Goal: Task Accomplishment & Management: Complete application form

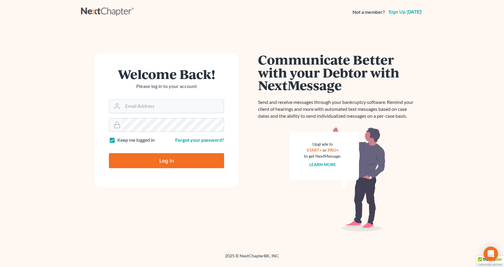
type input "[EMAIL_ADDRESS][DOMAIN_NAME]"
click at [169, 162] on input "Log In" at bounding box center [166, 160] width 115 height 15
type input "Thinking..."
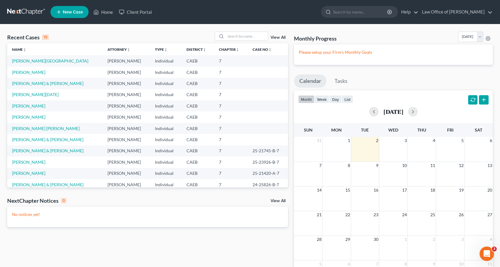
click at [60, 12] on icon at bounding box center [58, 11] width 5 height 7
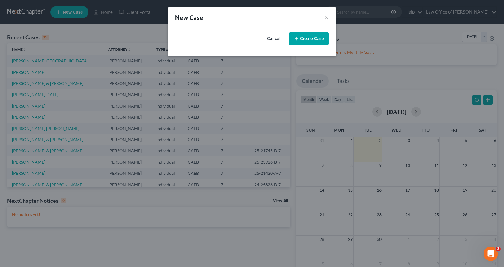
select select "8"
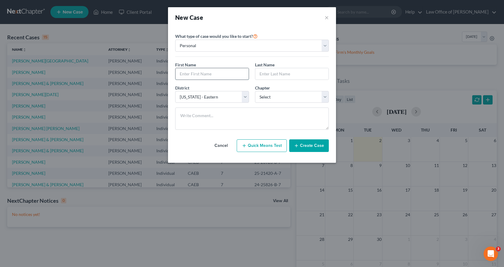
click at [202, 75] on input "text" at bounding box center [212, 73] width 73 height 11
type input "[PERSON_NAME]"
click at [268, 75] on input "text" at bounding box center [291, 73] width 73 height 11
drag, startPoint x: 265, startPoint y: 73, endPoint x: 268, endPoint y: 75, distance: 4.0
click at [265, 73] on input "Makenzie" at bounding box center [291, 73] width 73 height 11
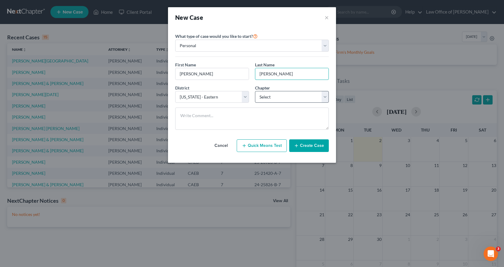
type input "[PERSON_NAME]"
click at [298, 101] on select "Select 7 11 12 13" at bounding box center [292, 97] width 74 height 12
select select "0"
click at [255, 91] on select "Select 7 11 12 13" at bounding box center [292, 97] width 74 height 12
click at [317, 149] on button "Create Case" at bounding box center [309, 145] width 40 height 13
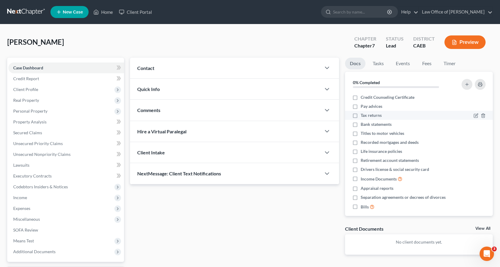
click at [361, 116] on label "Tax returns" at bounding box center [371, 115] width 21 height 6
click at [363, 116] on input "Tax returns" at bounding box center [365, 114] width 4 height 4
checkbox input "true"
click at [361, 106] on label "Pay advices" at bounding box center [372, 106] width 22 height 6
click at [363, 106] on input "Pay advices" at bounding box center [365, 105] width 4 height 4
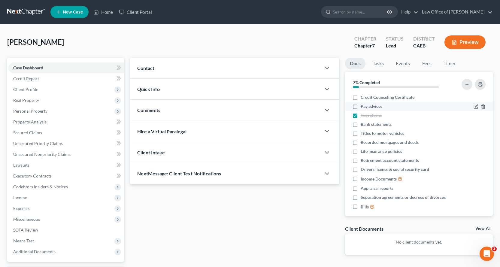
checkbox input "true"
click at [361, 169] on label "Drivers license & social security card" at bounding box center [395, 169] width 68 height 6
click at [363, 169] on input "Drivers license & social security card" at bounding box center [365, 168] width 4 height 4
checkbox input "true"
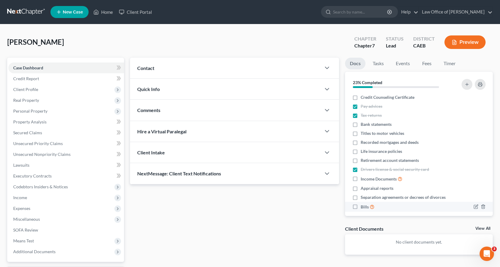
click at [361, 206] on label "Bills" at bounding box center [368, 206] width 14 height 7
click at [363, 206] on input "Bills" at bounding box center [365, 205] width 4 height 4
checkbox input "true"
click at [361, 136] on label "Titles to motor vehicles" at bounding box center [383, 133] width 44 height 6
click at [363, 134] on input "Titles to motor vehicles" at bounding box center [365, 132] width 4 height 4
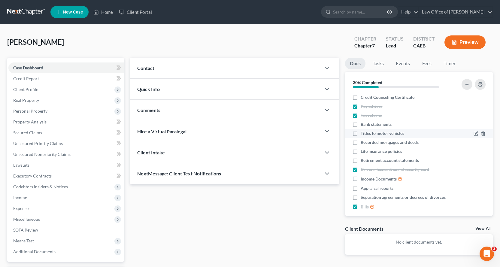
checkbox input "true"
click at [379, 65] on link "Tasks" at bounding box center [378, 64] width 21 height 12
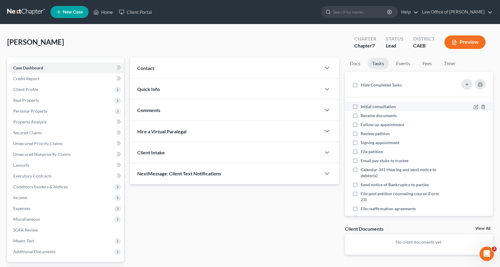
click at [361, 107] on label "Initial consultation" at bounding box center [381, 107] width 40 height 6
click at [363, 107] on input "Initial consultation" at bounding box center [365, 106] width 4 height 4
checkbox input "true"
click at [361, 115] on label "Receive documents" at bounding box center [381, 116] width 41 height 6
click at [363, 115] on input "Receive documents" at bounding box center [365, 115] width 4 height 4
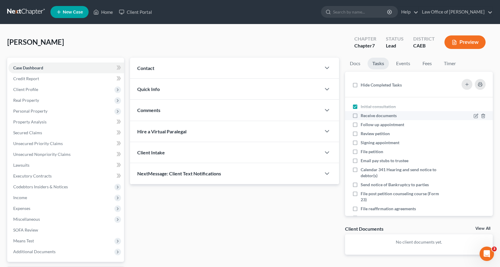
checkbox input "true"
click at [361, 123] on label "Follow up appointment" at bounding box center [385, 125] width 48 height 6
click at [363, 123] on input "Follow up appointment" at bounding box center [365, 124] width 4 height 4
checkbox input "true"
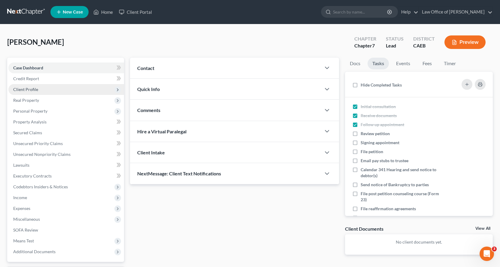
click at [27, 89] on span "Client Profile" at bounding box center [25, 89] width 25 height 5
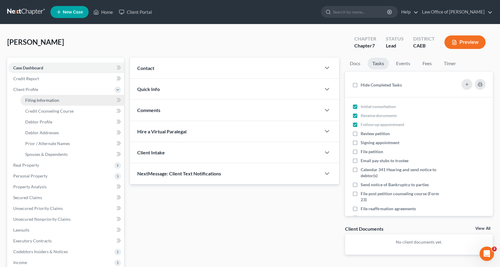
drag, startPoint x: 43, startPoint y: 101, endPoint x: 39, endPoint y: 96, distance: 6.2
click at [43, 100] on span "Filing Information" at bounding box center [42, 100] width 34 height 5
select select "1"
select select "0"
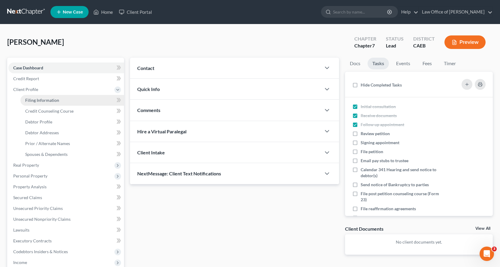
select select "8"
select select "4"
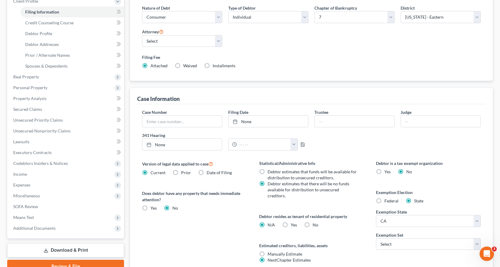
scroll to position [120, 0]
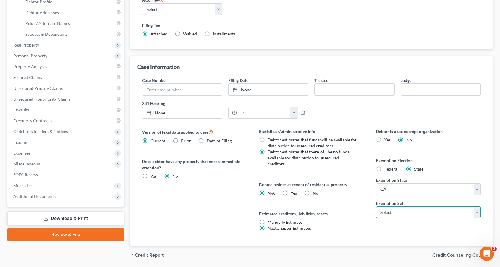
click at [418, 216] on select "Select 703 704" at bounding box center [428, 212] width 105 height 12
select select "0"
click at [376, 206] on select "Select 703 704" at bounding box center [428, 212] width 105 height 12
click at [312, 190] on label "No" at bounding box center [315, 193] width 6 height 6
click at [315, 190] on input "No" at bounding box center [317, 192] width 4 height 4
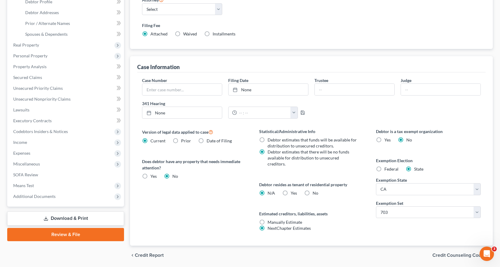
radio input "true"
radio input "false"
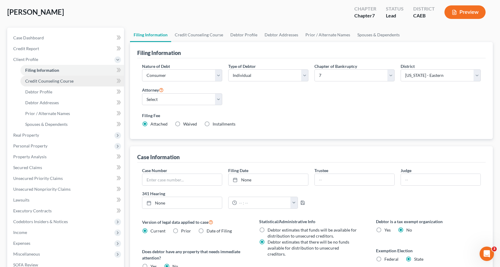
click at [53, 80] on span "Credit Counseling Course" at bounding box center [49, 80] width 48 height 5
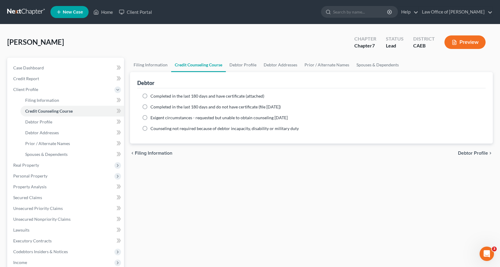
click at [150, 97] on label "Completed in the last 180 days and have certificate (attached)" at bounding box center [207, 96] width 114 height 6
click at [153, 97] on input "Completed in the last 180 days and have certificate (attached)" at bounding box center [155, 95] width 4 height 4
radio input "true"
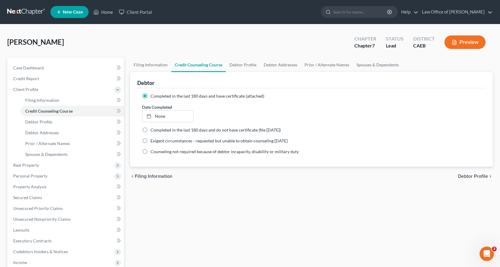
click at [477, 177] on span "Debtor Profile" at bounding box center [473, 176] width 30 height 5
select select "0"
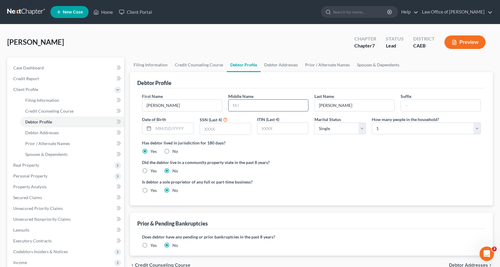
click at [255, 107] on input "text" at bounding box center [268, 105] width 80 height 11
type input "[PERSON_NAME]"
click at [222, 125] on input "text" at bounding box center [225, 128] width 51 height 11
type input "3755"
click at [150, 171] on label "Yes" at bounding box center [153, 171] width 6 height 6
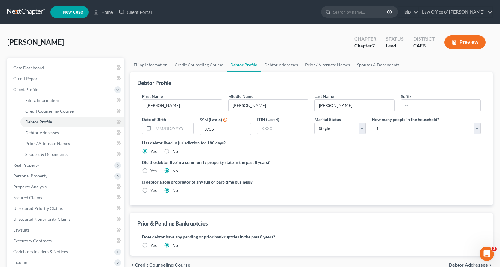
click at [153, 171] on input "Yes" at bounding box center [155, 170] width 4 height 4
radio input "true"
radio input "false"
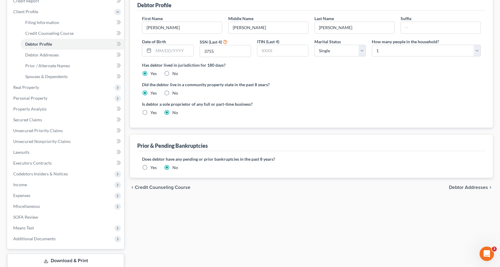
scroll to position [27, 0]
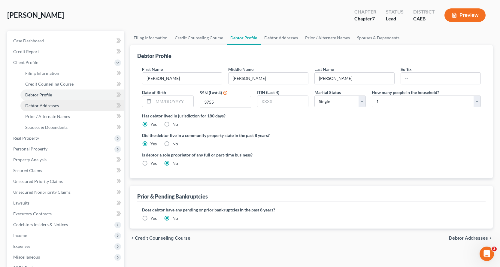
click at [53, 107] on span "Debtor Addresses" at bounding box center [42, 105] width 34 height 5
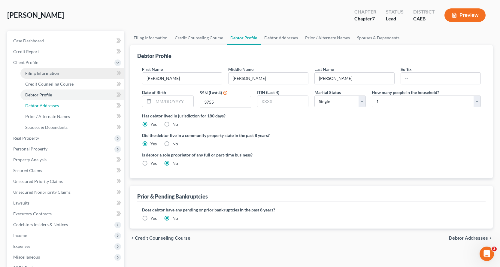
select select "0"
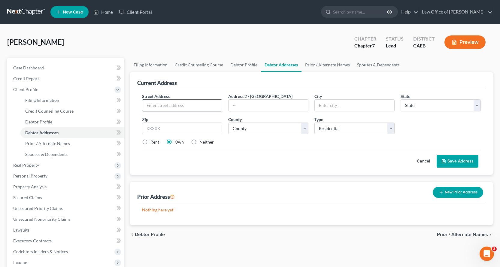
click at [156, 103] on input "text" at bounding box center [182, 105] width 80 height 11
type input "[STREET_ADDRESS][PERSON_NAME]"
type input "Unit E"
type input "[GEOGRAPHIC_DATA]"
select select "4"
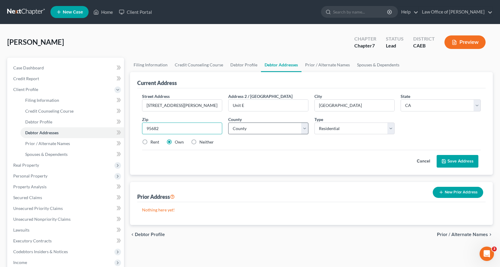
type input "95682"
click at [258, 131] on select "County [GEOGRAPHIC_DATA] [GEOGRAPHIC_DATA] [GEOGRAPHIC_DATA] [GEOGRAPHIC_DATA] …" at bounding box center [268, 128] width 80 height 12
type input "[GEOGRAPHIC_DATA]"
select select "8"
click at [228, 122] on select "County [GEOGRAPHIC_DATA] [GEOGRAPHIC_DATA] [GEOGRAPHIC_DATA] [GEOGRAPHIC_DATA] …" at bounding box center [268, 128] width 80 height 12
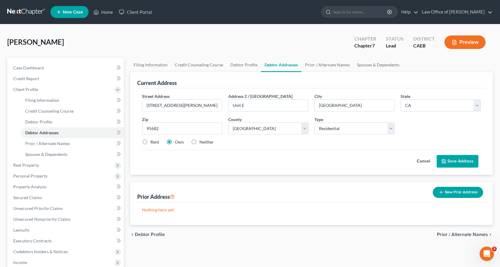
click at [150, 142] on label "Rent" at bounding box center [154, 142] width 9 height 6
click at [153, 142] on input "Rent" at bounding box center [155, 141] width 4 height 4
radio input "true"
click at [44, 101] on span "Filing Information" at bounding box center [42, 100] width 34 height 5
select select "1"
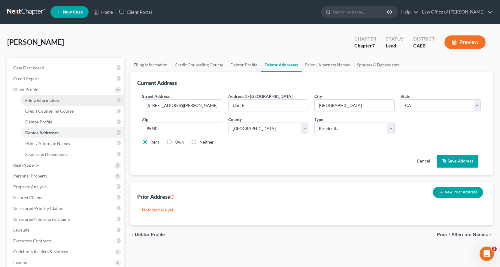
select select "0"
select select "8"
select select "0"
select select "4"
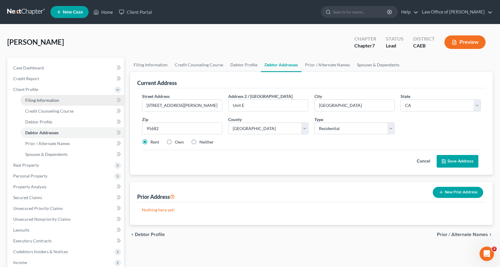
select select "0"
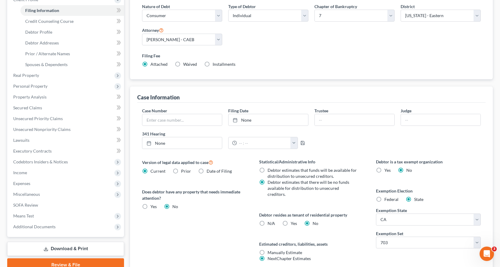
scroll to position [90, 0]
click at [291, 220] on label "Yes Yes" at bounding box center [294, 223] width 6 height 6
click at [293, 220] on input "Yes Yes" at bounding box center [295, 222] width 4 height 4
radio input "true"
radio input "false"
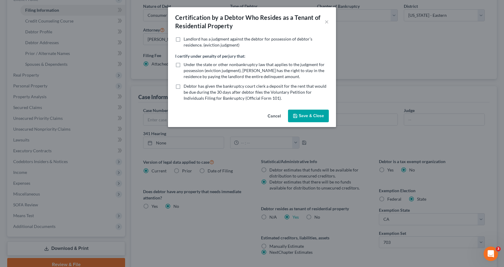
click at [321, 112] on button "Save & Close" at bounding box center [308, 116] width 41 height 13
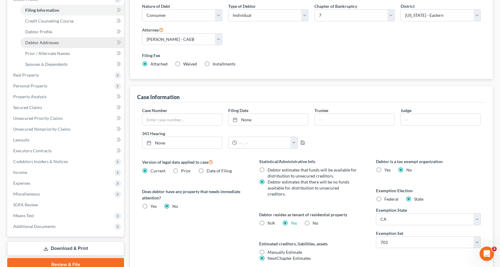
click at [40, 42] on span "Debtor Addresses" at bounding box center [42, 42] width 34 height 5
select select "0"
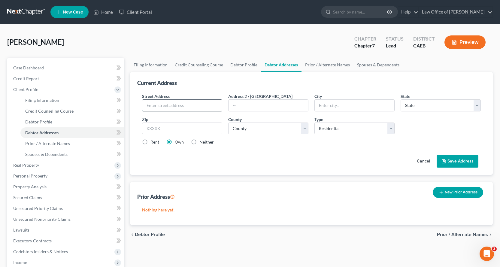
click at [172, 101] on input "text" at bounding box center [182, 105] width 80 height 11
type input "3061 [PERSON_NAME] dRIVE"
type input "u"
click at [185, 106] on input "3061 [PERSON_NAME] dRIVE" at bounding box center [182, 105] width 80 height 11
type input "[STREET_ADDRESS][PERSON_NAME]"
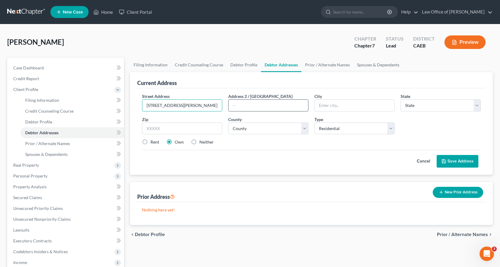
click at [238, 102] on input "text" at bounding box center [268, 105] width 80 height 11
type input "Unit E"
click at [337, 104] on input "text" at bounding box center [355, 105] width 80 height 11
type input "[GEOGRAPHIC_DATA]"
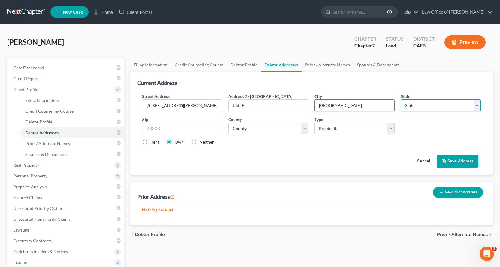
click at [451, 107] on select "State [US_STATE] AK AR AZ CA CO CT DE DC [GEOGRAPHIC_DATA] [GEOGRAPHIC_DATA] GU…" at bounding box center [440, 105] width 80 height 12
select select "4"
click at [400, 99] on select "State [US_STATE] AK AR AZ CA CO CT DE DC [GEOGRAPHIC_DATA] [GEOGRAPHIC_DATA] GU…" at bounding box center [440, 105] width 80 height 12
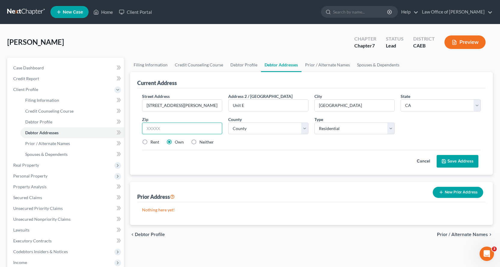
click at [186, 124] on input "text" at bounding box center [182, 128] width 80 height 12
type input "95682"
click at [249, 130] on select "County [GEOGRAPHIC_DATA] [GEOGRAPHIC_DATA] [GEOGRAPHIC_DATA] [GEOGRAPHIC_DATA] …" at bounding box center [268, 128] width 80 height 12
type input "[GEOGRAPHIC_DATA]"
select select "8"
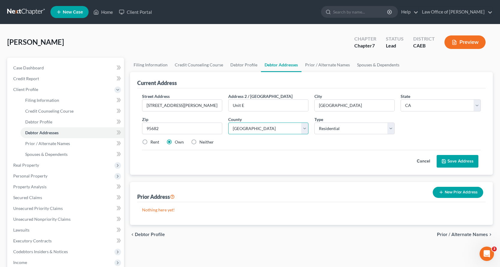
click at [228, 122] on select "County [GEOGRAPHIC_DATA] [GEOGRAPHIC_DATA] [GEOGRAPHIC_DATA] [GEOGRAPHIC_DATA] …" at bounding box center [268, 128] width 80 height 12
click at [150, 141] on label "Rent" at bounding box center [154, 142] width 9 height 6
click at [153, 141] on input "Rent" at bounding box center [155, 141] width 4 height 4
radio input "true"
click at [466, 163] on button "Save Address" at bounding box center [457, 161] width 42 height 13
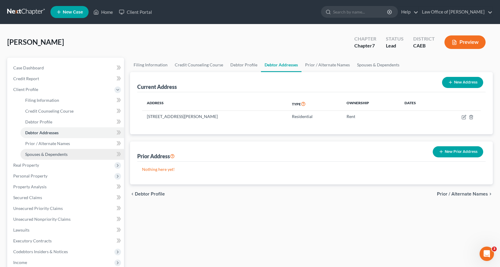
click at [61, 152] on span "Spouses & Dependents" at bounding box center [46, 154] width 42 height 5
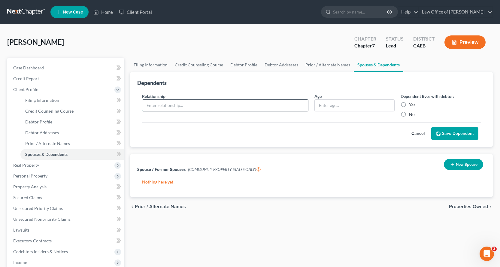
click at [245, 109] on input "text" at bounding box center [225, 105] width 166 height 11
click at [177, 103] on input "text" at bounding box center [225, 105] width 166 height 11
type input "Minor Child"
click at [343, 105] on input "text" at bounding box center [355, 105] width 80 height 11
type input "12"
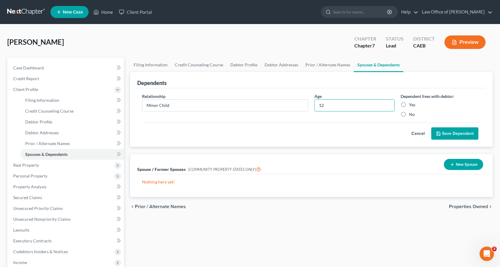
click at [409, 104] on label "Yes" at bounding box center [412, 105] width 6 height 6
click at [411, 104] on input "Yes" at bounding box center [413, 104] width 4 height 4
radio input "true"
click at [464, 130] on button "Save Dependent" at bounding box center [454, 133] width 47 height 13
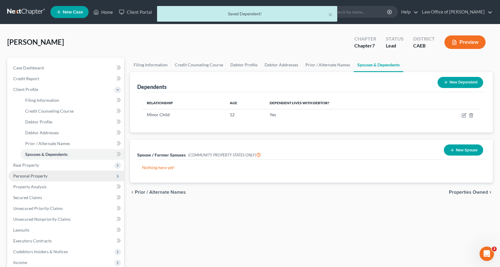
click at [26, 176] on span "Personal Property" at bounding box center [30, 175] width 34 height 5
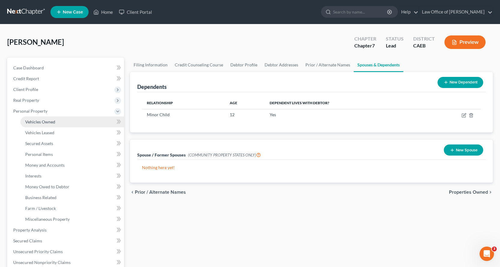
click at [34, 120] on span "Vehicles Owned" at bounding box center [40, 121] width 30 height 5
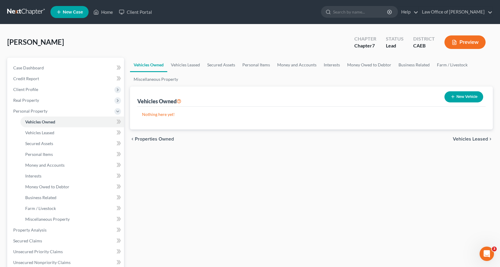
click at [459, 95] on button "New Vehicle" at bounding box center [463, 96] width 39 height 11
select select "0"
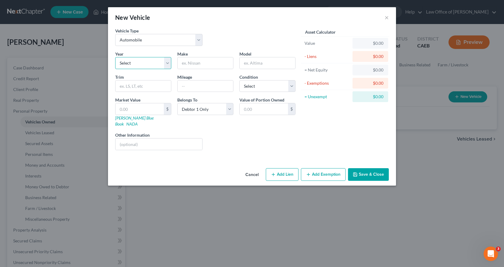
click at [140, 64] on select "Select 2026 2025 2024 2023 2022 2021 2020 2019 2018 2017 2016 2015 2014 2013 20…" at bounding box center [143, 63] width 56 height 12
select select "23"
click at [115, 57] on select "Select 2026 2025 2024 2023 2022 2021 2020 2019 2018 2017 2016 2015 2014 2013 20…" at bounding box center [143, 63] width 56 height 12
click at [198, 58] on input "text" at bounding box center [206, 62] width 56 height 11
type input "GMC"
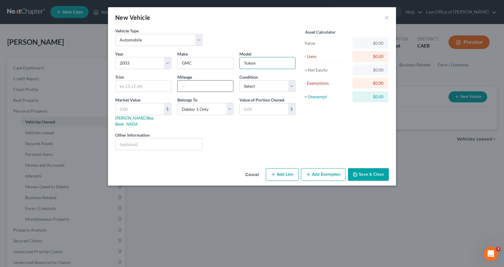
type input "Yukon"
click at [198, 83] on input "text" at bounding box center [206, 85] width 56 height 11
type input "215,000"
click at [327, 171] on button "Add Exemption" at bounding box center [323, 174] width 45 height 13
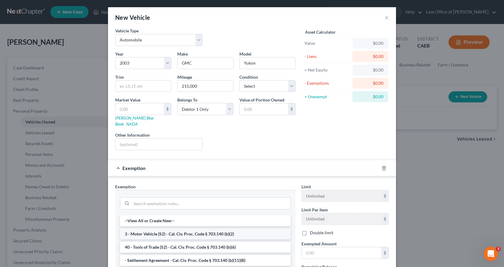
click at [173, 230] on li "3 - Motor Vehicle (S2) - Cal. Civ. Proc. Code § 703.140 (b)(2)" at bounding box center [205, 233] width 171 height 11
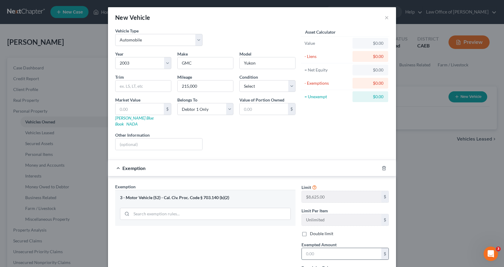
click at [317, 251] on input "text" at bounding box center [342, 253] width 80 height 11
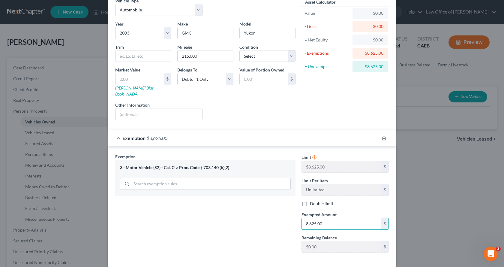
scroll to position [53, 0]
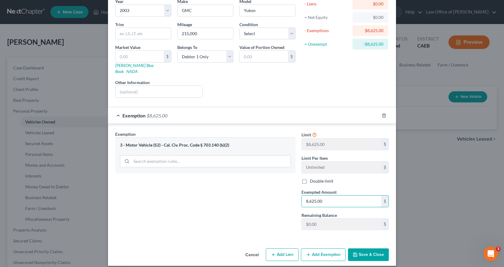
type input "8,625.00"
click at [368, 249] on button "Save & Close" at bounding box center [368, 254] width 41 height 13
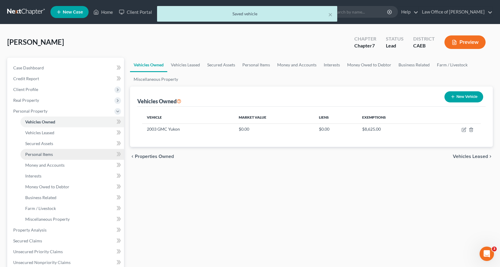
click at [44, 156] on span "Personal Items" at bounding box center [39, 154] width 28 height 5
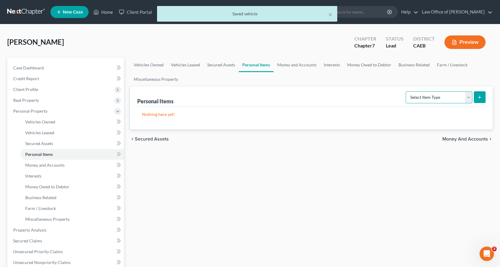
click at [462, 94] on select "Select Item Type Clothing Collectibles Of Value Electronics Firearms Household …" at bounding box center [439, 97] width 67 height 12
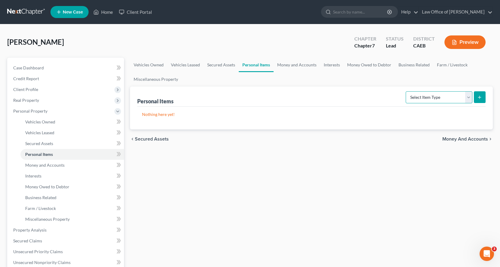
select select "household_goods"
click at [406, 91] on select "Select Item Type Clothing Collectibles Of Value Electronics Firearms Household …" at bounding box center [439, 97] width 67 height 12
click at [479, 99] on icon "submit" at bounding box center [479, 97] width 5 height 5
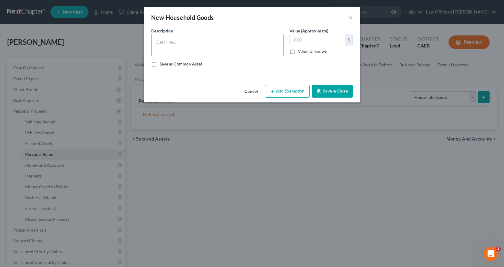
click at [187, 41] on textarea at bounding box center [217, 45] width 132 height 22
click at [177, 43] on textarea "Bedroom funiture $200.00, Living room furniture $200.00, Refigerator" at bounding box center [217, 45] width 132 height 22
click at [162, 50] on textarea "Bedroom furniture $200.00, Living room furniture $200.00, Refigerator" at bounding box center [217, 45] width 132 height 22
click at [183, 49] on textarea "Bedroom furniture $200.00, Living room furniture $200.00, Refrigerator" at bounding box center [217, 45] width 132 height 22
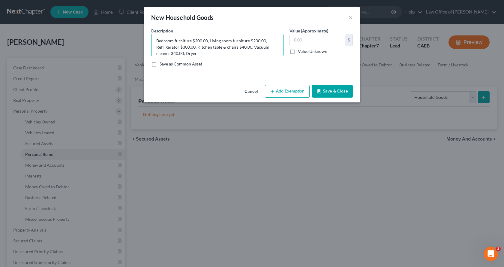
click at [186, 53] on textarea "Bedroom furniture $200.00, Living room furniture $200.00, Refrigerator $300.00,…" at bounding box center [217, 45] width 132 height 22
click at [232, 55] on textarea "Bedroom furniture $200.00, Living room furniture $200.00, Refrigerator $300.00,…" at bounding box center [217, 45] width 132 height 22
type textarea "Bedroom furniture $200.00, Living room furniture $200.00, Refrigerator $300.00,…"
click at [296, 35] on input "text" at bounding box center [318, 39] width 56 height 11
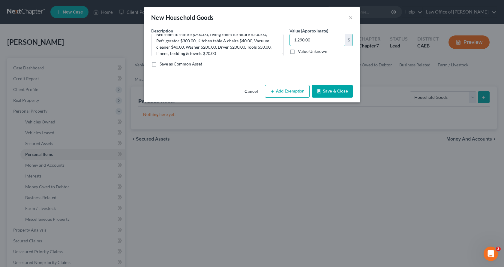
type input "1,290.00"
click at [271, 92] on icon "button" at bounding box center [272, 91] width 5 height 5
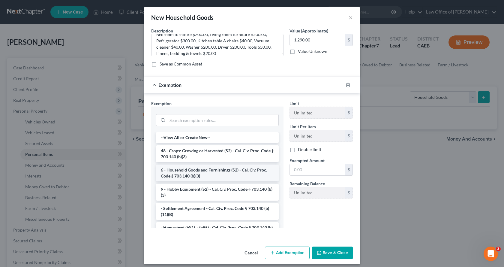
click at [187, 177] on li "6 - Household Goods and Furnishings (S2) - Cal. Civ. Proc. Code § 703.140 (b)(3)" at bounding box center [217, 173] width 123 height 17
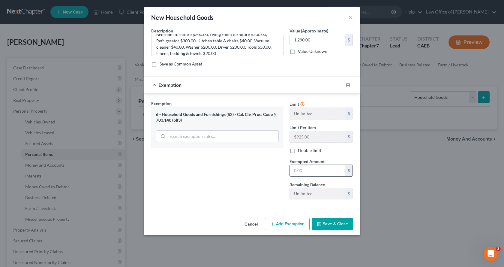
click at [303, 171] on input "text" at bounding box center [318, 170] width 56 height 11
type input "1,290.00"
click at [348, 223] on button "Save & Close" at bounding box center [332, 224] width 41 height 13
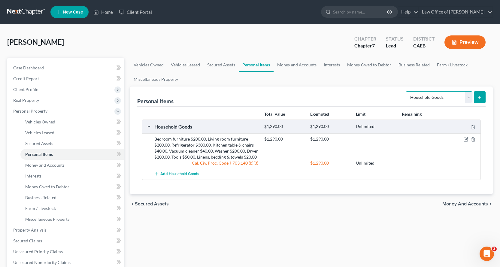
click at [462, 100] on select "Select Item Type Clothing Collectibles Of Value Electronics Firearms Household …" at bounding box center [439, 97] width 67 height 12
select select "electronics"
click at [406, 91] on select "Select Item Type Clothing Collectibles Of Value Electronics Firearms Household …" at bounding box center [439, 97] width 67 height 12
click at [476, 97] on button "submit" at bounding box center [480, 97] width 12 height 12
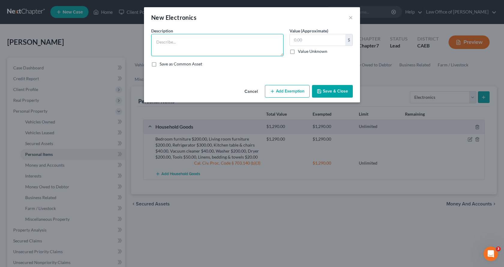
click at [162, 40] on textarea at bounding box center [217, 45] width 132 height 22
type textarea "3 TVs $500.00, DVD player $20.00, Cellular phone $200.00"
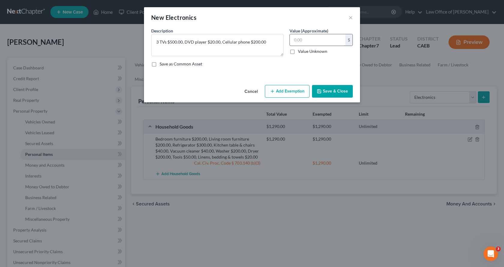
click at [296, 37] on input "text" at bounding box center [318, 39] width 56 height 11
type input "720.00"
click at [298, 95] on button "Add Exemption" at bounding box center [287, 91] width 45 height 13
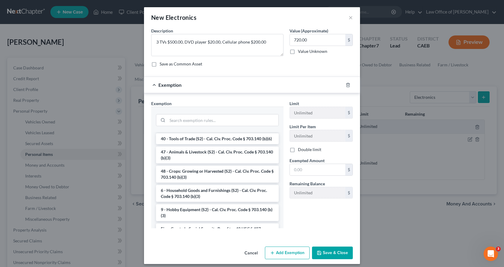
scroll to position [510, 0]
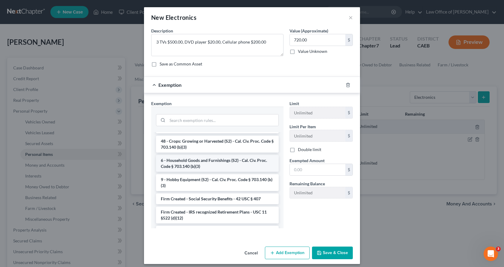
click at [209, 172] on li "6 - Household Goods and Furnishings (S2) - Cal. Civ. Proc. Code § 703.140 (b)(3)" at bounding box center [217, 163] width 123 height 17
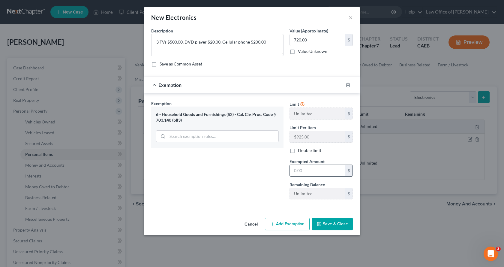
click at [300, 171] on input "text" at bounding box center [318, 170] width 56 height 11
type input "720.00"
click at [338, 228] on button "Save & Close" at bounding box center [332, 224] width 41 height 13
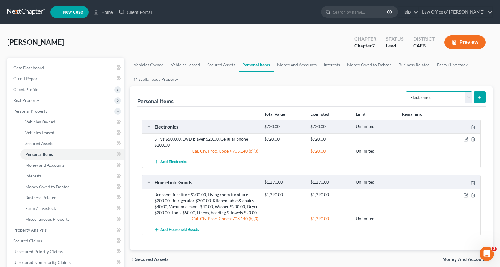
click at [435, 102] on select "Select Item Type Clothing Collectibles Of Value Electronics Firearms Household …" at bounding box center [439, 97] width 67 height 12
select select "sports_and_hobby_equipment"
click at [406, 91] on select "Select Item Type Clothing Collectibles Of Value Electronics Firearms Household …" at bounding box center [439, 97] width 67 height 12
click at [479, 97] on icon "submit" at bounding box center [479, 97] width 5 height 5
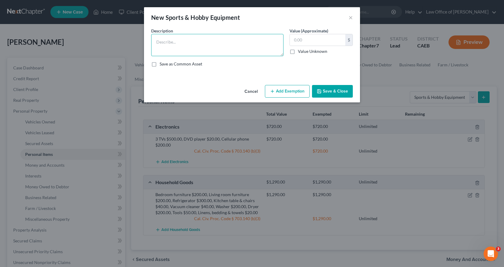
click at [153, 41] on textarea at bounding box center [217, 45] width 132 height 22
type textarea "2 Bicycles $100.00, Camping equipment $100.00"
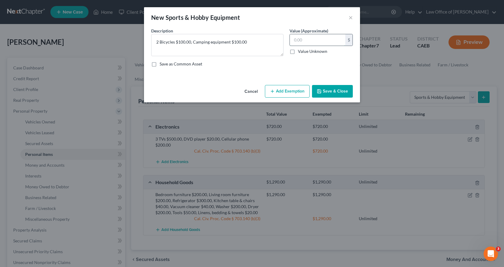
click at [321, 40] on input "text" at bounding box center [318, 39] width 56 height 11
type input "200.00"
click at [281, 94] on button "Add Exemption" at bounding box center [287, 91] width 45 height 13
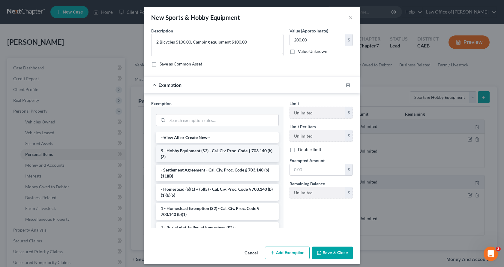
click at [189, 153] on li "9 - Hobby Equipment (S2) - Cal. Civ. Proc. Code § 703.140 (b)(3)" at bounding box center [217, 153] width 123 height 17
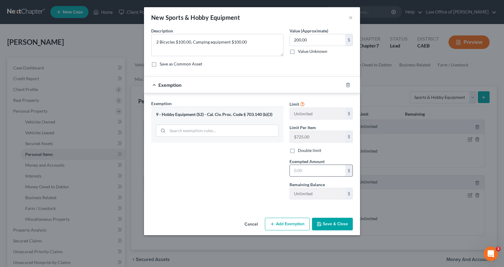
click at [297, 165] on input "text" at bounding box center [318, 170] width 56 height 11
type input "200.00"
click at [346, 226] on button "Save & Close" at bounding box center [332, 224] width 41 height 13
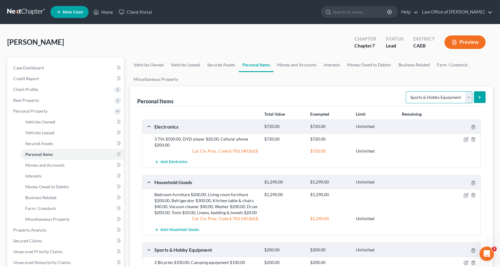
click at [441, 99] on select "Select Item Type Clothing Collectibles Of Value Electronics Firearms Household …" at bounding box center [439, 97] width 67 height 12
select select "clothing"
click at [406, 91] on select "Select Item Type Clothing Collectibles Of Value Electronics Firearms Household …" at bounding box center [439, 97] width 67 height 12
click at [485, 95] on button "submit" at bounding box center [480, 97] width 12 height 12
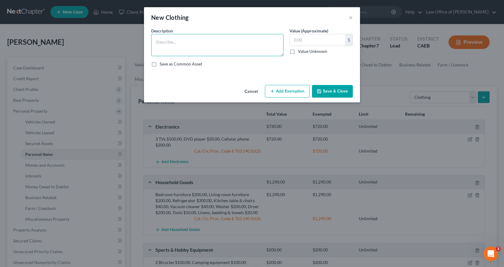
click at [186, 48] on textarea at bounding box center [217, 45] width 132 height 22
click at [159, 41] on textarea "CLothing" at bounding box center [217, 45] width 132 height 22
type textarea "Clothing"
click at [323, 35] on input "text" at bounding box center [318, 39] width 56 height 11
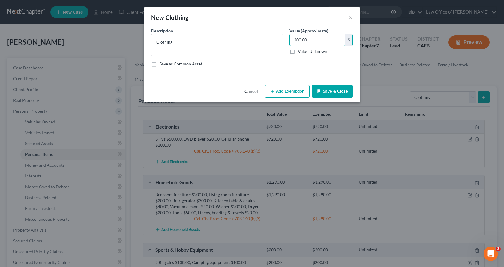
type input "200.00"
click at [310, 90] on div "Cancel Add Exemption Save & Close" at bounding box center [252, 93] width 216 height 20
click at [288, 92] on button "Add Exemption" at bounding box center [287, 91] width 45 height 13
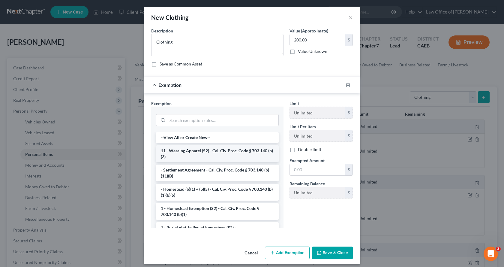
click at [202, 150] on li "11 - Wearing Apparel (S2) - Cal. Civ. Proc. Code § 703.140 (b)(3)" at bounding box center [217, 153] width 123 height 17
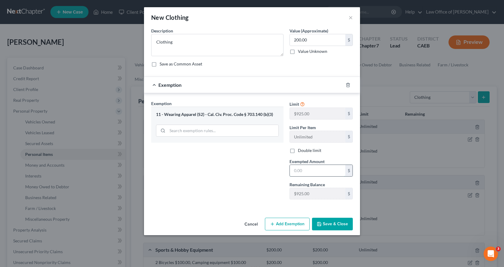
click at [319, 167] on input "text" at bounding box center [318, 170] width 56 height 11
type input "200.00"
click at [346, 223] on button "Save & Close" at bounding box center [332, 224] width 41 height 13
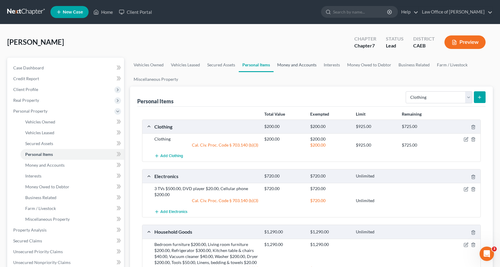
click at [297, 62] on link "Money and Accounts" at bounding box center [296, 65] width 47 height 14
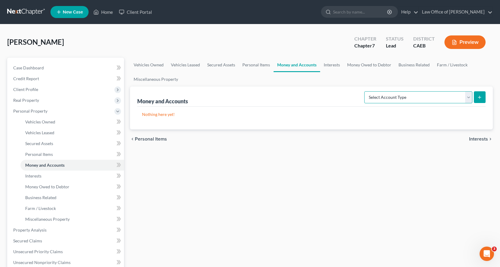
click at [436, 96] on select "Select Account Type Brokerage Cash on Hand Certificates of Deposit Checking Acc…" at bounding box center [418, 97] width 108 height 12
select select "cash_on_hand"
click at [365, 91] on select "Select Account Type Brokerage Cash on Hand Certificates of Deposit Checking Acc…" at bounding box center [418, 97] width 108 height 12
click at [474, 97] on button "submit" at bounding box center [480, 97] width 12 height 12
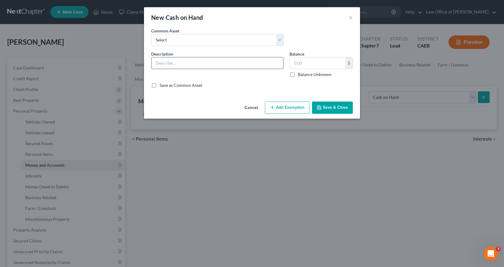
click at [177, 60] on input "text" at bounding box center [218, 62] width 132 height 11
type input "Cash on Hand"
click at [295, 64] on input "text" at bounding box center [318, 62] width 56 height 11
type input "1.00"
click at [283, 111] on button "Add Exemption" at bounding box center [287, 107] width 45 height 13
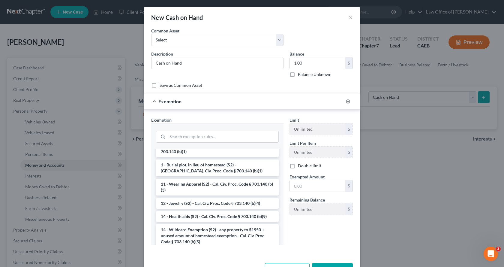
scroll to position [120, 0]
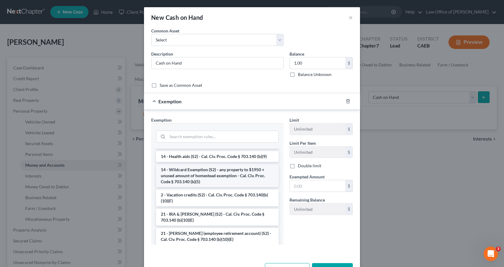
click at [171, 172] on li "14 - Wildcard Exemption (S2) - any property to $1950 + unused amount of homeste…" at bounding box center [217, 175] width 123 height 23
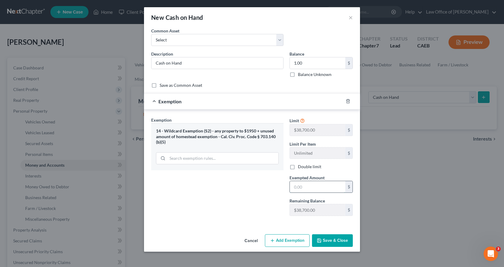
click at [308, 185] on input "text" at bounding box center [318, 186] width 56 height 11
type input "0.00"
click at [330, 245] on button "Save & Close" at bounding box center [332, 240] width 41 height 13
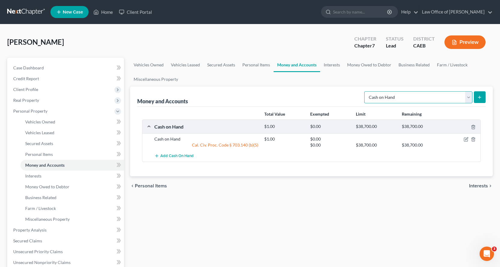
click at [391, 96] on select "Select Account Type Brokerage Cash on Hand Certificates of Deposit Checking Acc…" at bounding box center [418, 97] width 108 height 12
select select "checking"
click at [365, 91] on select "Select Account Type Brokerage Cash on Hand Certificates of Deposit Checking Acc…" at bounding box center [418, 97] width 108 height 12
click at [478, 98] on icon "submit" at bounding box center [479, 97] width 5 height 5
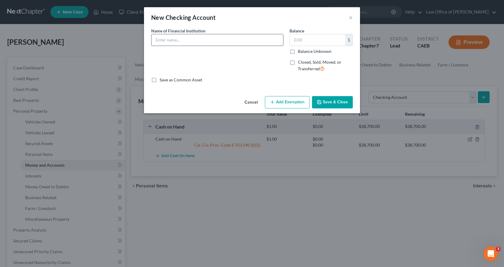
click at [162, 42] on input "text" at bounding box center [218, 39] width 132 height 11
click at [159, 41] on input "GOloden 1 Credit Union" at bounding box center [218, 39] width 132 height 11
click at [224, 39] on input "Goloden 1 Credit Union" at bounding box center [218, 39] width 132 height 11
click at [204, 40] on input "Goloden 1 Credit Union CHecking 0109" at bounding box center [218, 39] width 132 height 11
click at [164, 41] on input "Goloden 1 Credit Union Checking 0109" at bounding box center [218, 39] width 132 height 11
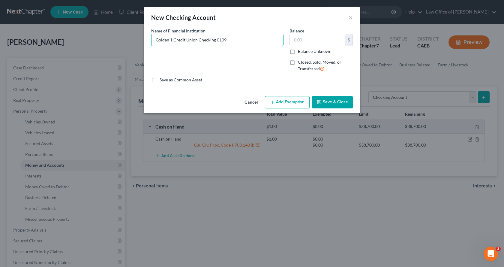
type input "Golden 1 Credit Union Checking 0109"
click at [297, 104] on button "Add Exemption" at bounding box center [287, 102] width 45 height 13
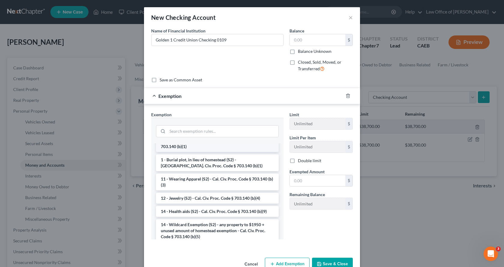
scroll to position [60, 0]
click at [203, 227] on li "14 - Wildcard Exemption (S2) - any property to $1950 + unused amount of homeste…" at bounding box center [217, 230] width 123 height 23
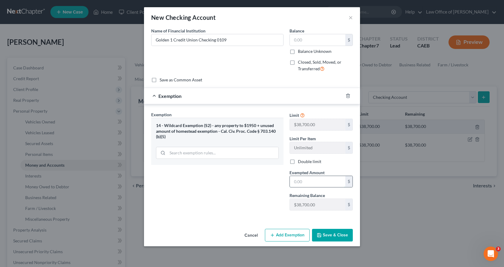
click at [302, 186] on input "text" at bounding box center [318, 181] width 56 height 11
type input "0.00"
click at [338, 234] on button "Save & Close" at bounding box center [332, 235] width 41 height 13
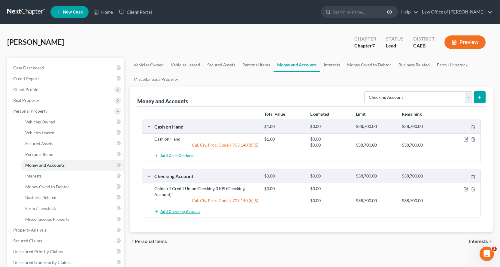
click at [171, 211] on span "Add Checking Account" at bounding box center [179, 211] width 39 height 5
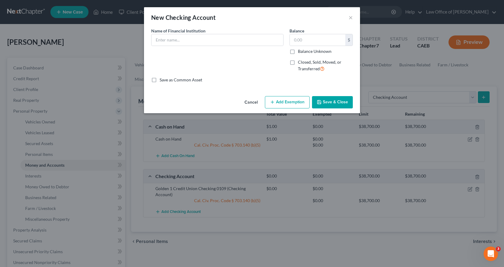
click at [159, 33] on span "Name of Financial Institution" at bounding box center [178, 30] width 54 height 5
click at [160, 40] on input "text" at bounding box center [218, 39] width 132 height 11
type input "[PERSON_NAME] Fargo Bank Checking XXXX"
click at [305, 105] on button "Add Exemption" at bounding box center [287, 102] width 45 height 13
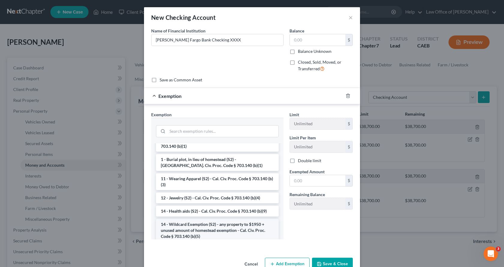
click at [202, 228] on li "14 - Wildcard Exemption (S2) - any property to $1950 + unused amount of homeste…" at bounding box center [217, 230] width 123 height 23
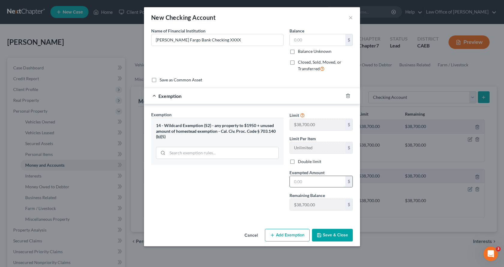
click at [298, 185] on input "text" at bounding box center [318, 181] width 56 height 11
type input "0.00"
click at [325, 231] on button "Save & Close" at bounding box center [332, 235] width 41 height 13
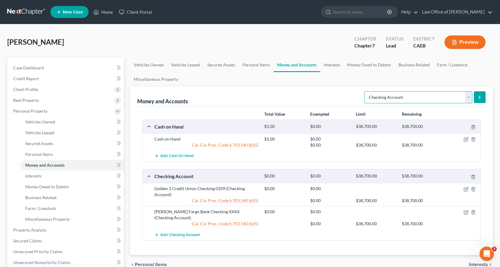
click at [395, 102] on select "Select Account Type Brokerage Cash on Hand Certificates of Deposit Checking Acc…" at bounding box center [418, 97] width 108 height 12
select select "savings"
click at [365, 91] on select "Select Account Type Brokerage Cash on Hand Certificates of Deposit Checking Acc…" at bounding box center [418, 97] width 108 height 12
click at [479, 98] on icon "submit" at bounding box center [479, 97] width 5 height 5
click at [249, 67] on link "Personal Items" at bounding box center [256, 65] width 35 height 14
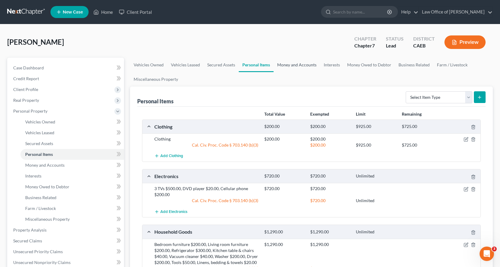
click at [292, 65] on link "Money and Accounts" at bounding box center [296, 65] width 47 height 14
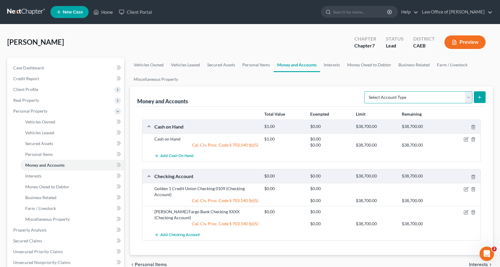
click at [449, 98] on select "Select Account Type Brokerage Cash on Hand Certificates of Deposit Checking Acc…" at bounding box center [418, 97] width 108 height 12
select select "savings"
click at [365, 91] on select "Select Account Type Brokerage Cash on Hand Certificates of Deposit Checking Acc…" at bounding box center [418, 97] width 108 height 12
click at [479, 99] on icon "submit" at bounding box center [479, 97] width 5 height 5
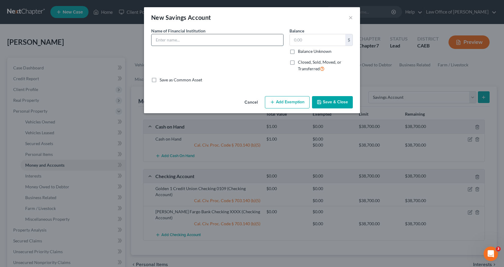
click at [191, 35] on input "text" at bounding box center [218, 39] width 132 height 11
type input "[PERSON_NAME] Fargo Bank Savings XXXX"
click at [287, 107] on button "Add Exemption" at bounding box center [287, 102] width 45 height 13
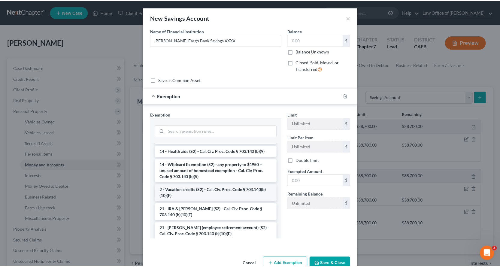
scroll to position [120, 0]
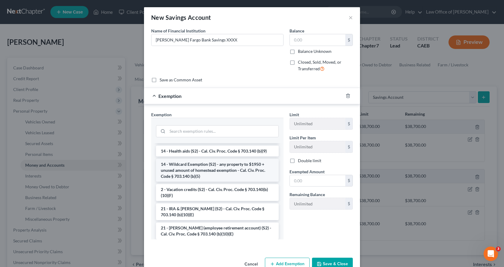
click at [189, 171] on li "14 - Wildcard Exemption (S2) - any property to $1950 + unused amount of homeste…" at bounding box center [217, 170] width 123 height 23
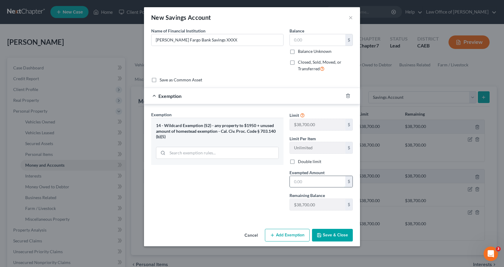
click at [313, 186] on input "text" at bounding box center [318, 181] width 56 height 11
type input "0.00"
click at [333, 234] on button "Save & Close" at bounding box center [332, 235] width 41 height 13
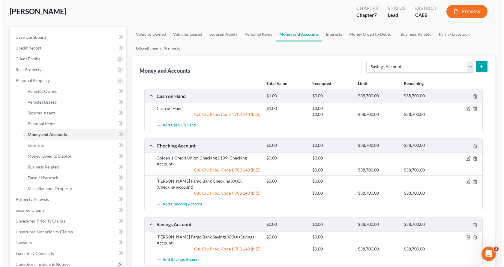
scroll to position [60, 0]
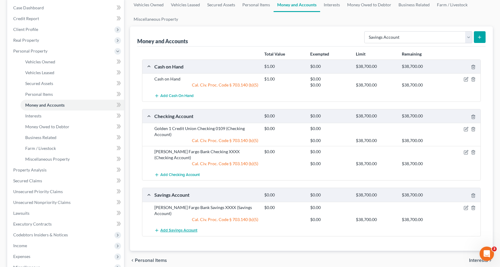
click at [189, 228] on span "Add Savings Account" at bounding box center [178, 230] width 37 height 5
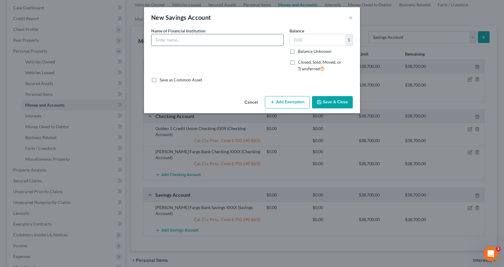
click at [171, 40] on input "text" at bounding box center [218, 39] width 132 height 11
type input "Golden 1 Credit Union Savings 0100"
click at [302, 103] on button "Add Exemption" at bounding box center [287, 102] width 45 height 13
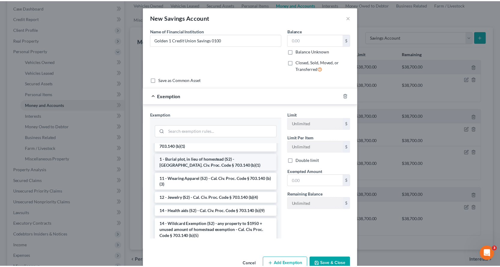
scroll to position [90, 0]
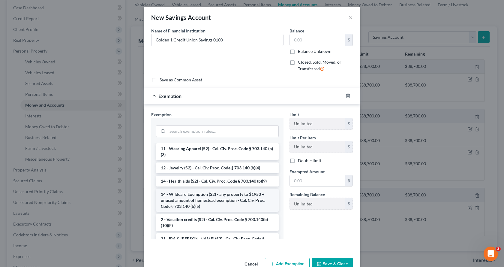
click at [201, 202] on li "14 - Wildcard Exemption (S2) - any property to $1950 + unused amount of homeste…" at bounding box center [217, 200] width 123 height 23
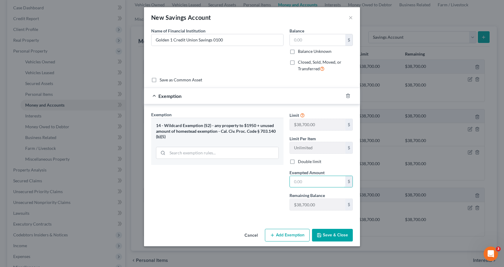
drag, startPoint x: 303, startPoint y: 183, endPoint x: 309, endPoint y: 188, distance: 7.0
click at [303, 183] on input "text" at bounding box center [318, 181] width 56 height 11
type input "0.00"
click at [334, 237] on button "Save & Close" at bounding box center [332, 235] width 41 height 13
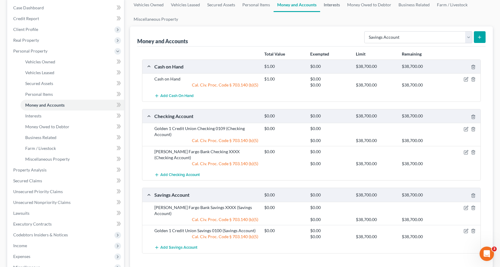
click at [332, 3] on link "Interests" at bounding box center [331, 5] width 23 height 14
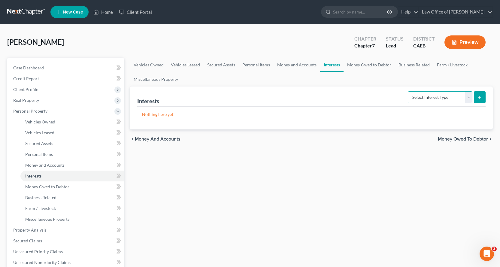
click at [448, 101] on select "Select Interest Type 401K Annuity Bond Education IRA Government Bond Government…" at bounding box center [440, 97] width 65 height 12
select select "401k"
click at [408, 91] on select "Select Interest Type 401K Annuity Bond Education IRA Government Bond Government…" at bounding box center [440, 97] width 65 height 12
click at [483, 98] on button "submit" at bounding box center [480, 97] width 12 height 12
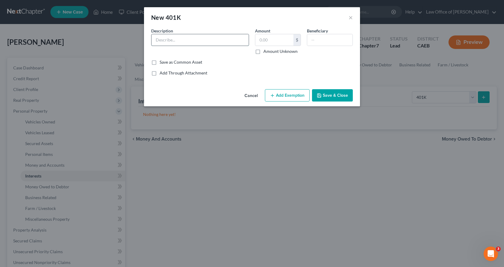
click at [171, 42] on input "text" at bounding box center [200, 39] width 97 height 11
click at [189, 41] on input "Paychex Pooled EMployees 401(k) Plan 2741" at bounding box center [200, 39] width 97 height 11
click at [240, 40] on input "Paychex Pooled Employees 401(k) Plan 2741" at bounding box center [200, 39] width 97 height 11
type input "Paychex Pooled Employees 401(k) Plan 2741 ($1,060.91 as of [DATE])"
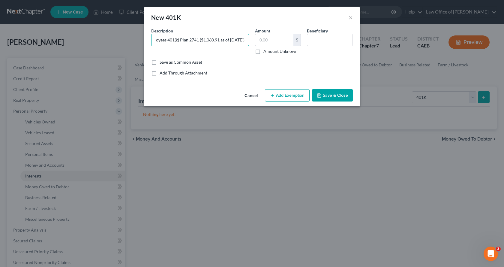
drag, startPoint x: 259, startPoint y: 51, endPoint x: 276, endPoint y: 50, distance: 16.8
click at [264, 51] on label "Amount Unknown" at bounding box center [281, 51] width 34 height 6
click at [266, 51] on input "Amount Unknown" at bounding box center [268, 50] width 4 height 4
checkbox input "true"
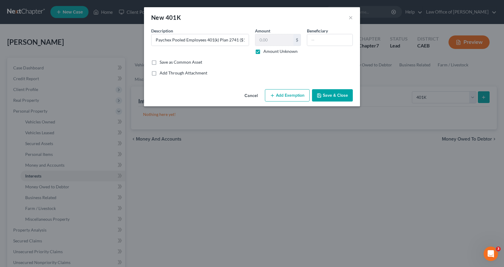
click at [290, 98] on button "Add Exemption" at bounding box center [287, 95] width 45 height 13
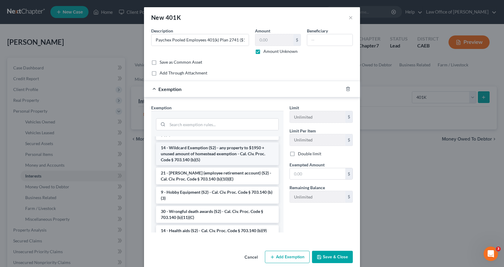
scroll to position [390, 0]
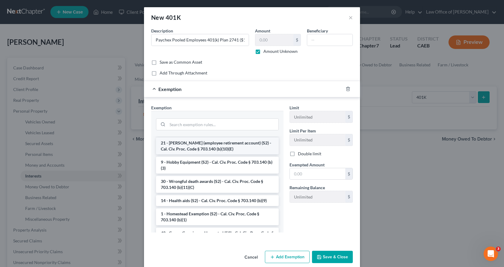
click at [177, 154] on li "21 - [PERSON_NAME] (employee retirement account) (S2) - Cal. Civ. Proc. Code § …" at bounding box center [217, 145] width 123 height 17
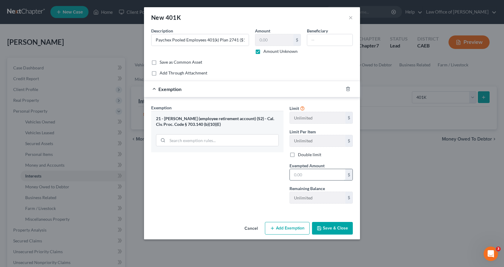
click at [307, 177] on input "text" at bounding box center [318, 174] width 56 height 11
type input "0.00"
click at [292, 232] on button "Add Exemption" at bounding box center [287, 228] width 45 height 13
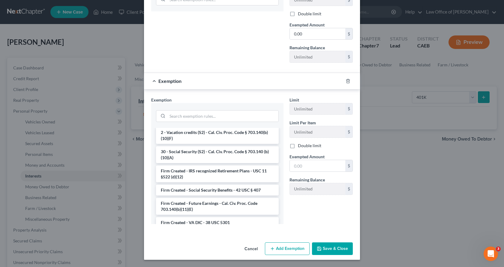
scroll to position [555, 0]
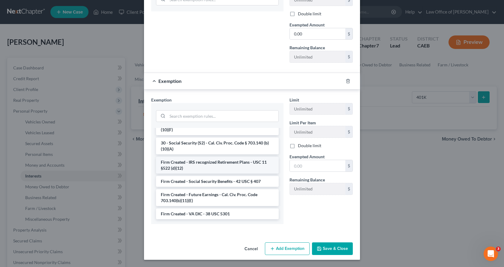
click at [202, 162] on li "Firm Created - IRS recognized Retirement Plans - USC 11 §522 (d)(12)" at bounding box center [217, 165] width 123 height 17
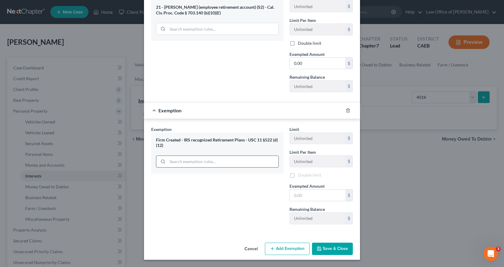
scroll to position [112, 0]
click at [297, 195] on input "text" at bounding box center [318, 194] width 56 height 11
type input "2,000,000.00"
click at [345, 250] on button "Save & Close" at bounding box center [332, 249] width 41 height 13
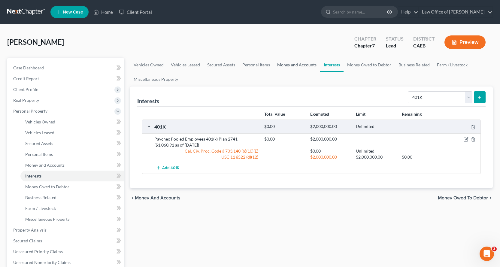
click at [287, 66] on link "Money and Accounts" at bounding box center [296, 65] width 47 height 14
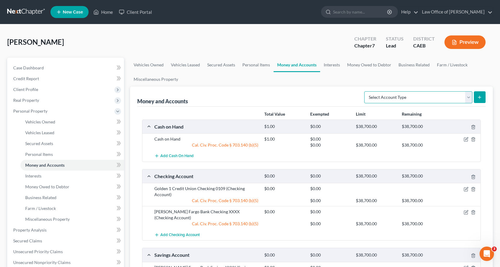
click at [407, 98] on select "Select Account Type Brokerage Cash on Hand Certificates of Deposit Checking Acc…" at bounding box center [418, 97] width 108 height 12
select select "security_deposits"
click at [365, 91] on select "Select Account Type Brokerage Cash on Hand Certificates of Deposit Checking Acc…" at bounding box center [418, 97] width 108 height 12
click at [481, 100] on button "submit" at bounding box center [480, 97] width 12 height 12
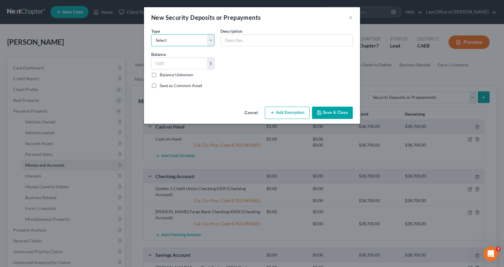
click at [166, 44] on select "Select Electric Gas Heating Oil Security Deposit On Rental Unit Prepaid Rent Te…" at bounding box center [182, 40] width 63 height 12
select select "3"
click at [151, 34] on select "Select Electric Gas Heating Oil Security Deposit On Rental Unit Prepaid Rent Te…" at bounding box center [182, 40] width 63 height 12
click at [238, 39] on input "text" at bounding box center [287, 40] width 132 height 11
type input "[PERSON_NAME]"
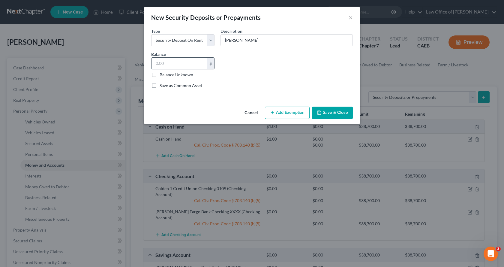
click at [158, 65] on input "text" at bounding box center [180, 63] width 56 height 11
type input "1,475.00"
click at [288, 110] on button "Add Exemption" at bounding box center [287, 113] width 45 height 13
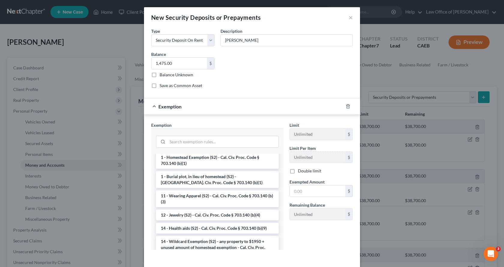
scroll to position [90, 0]
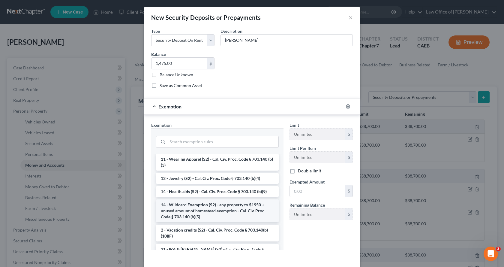
click at [203, 206] on li "14 - Wildcard Exemption (S2) - any property to $1950 + unused amount of homeste…" at bounding box center [217, 210] width 123 height 23
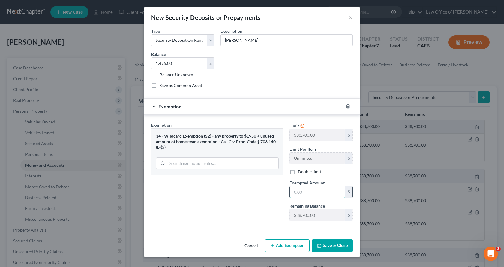
click at [321, 197] on input "text" at bounding box center [318, 191] width 56 height 11
type input "0.00"
click at [345, 246] on button "Save & Close" at bounding box center [332, 245] width 41 height 13
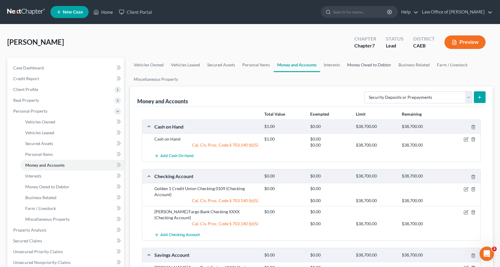
click at [384, 67] on link "Money Owed to Debtor" at bounding box center [368, 65] width 51 height 14
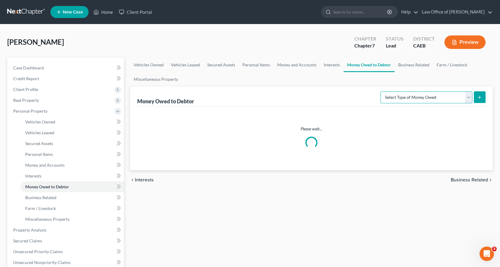
click at [411, 101] on select "Select Type of Money Owed Accounts Receivable Alimony Child Support Claims Agai…" at bounding box center [426, 97] width 92 height 12
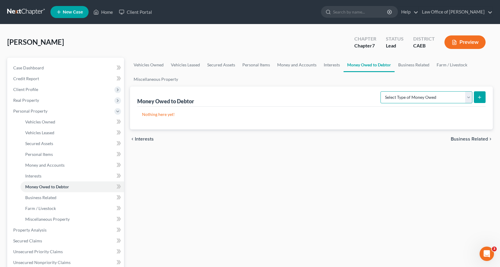
select select "expected_tax_refund"
click at [381, 91] on select "Select Type of Money Owed Accounts Receivable Alimony Child Support Claims Agai…" at bounding box center [426, 97] width 92 height 12
click at [482, 94] on button "submit" at bounding box center [480, 97] width 12 height 12
select select "0"
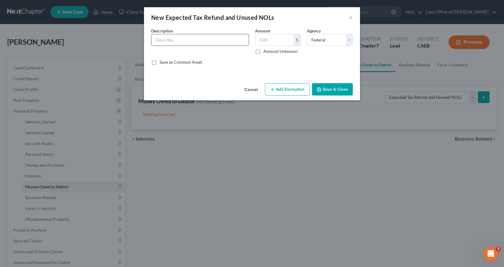
click at [166, 41] on input "text" at bounding box center [200, 39] width 97 height 11
type input "2025 Income Tax Refunds"
click at [264, 53] on label "Amount Unknown" at bounding box center [281, 51] width 34 height 6
click at [266, 52] on input "Amount Unknown" at bounding box center [268, 50] width 4 height 4
checkbox input "true"
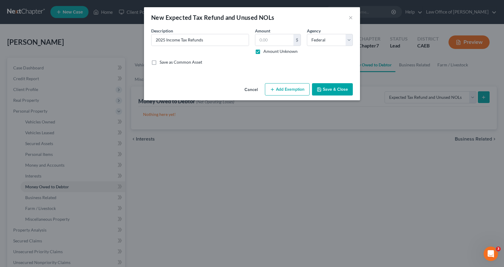
type input "0.00"
click at [278, 95] on button "Add Exemption" at bounding box center [287, 89] width 45 height 13
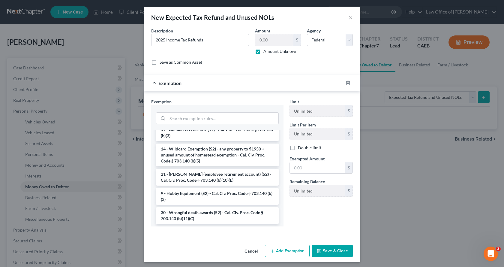
scroll to position [360, 0]
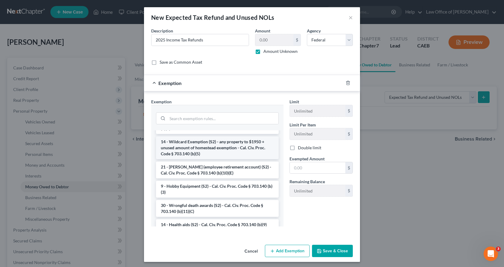
click at [177, 159] on li "14 - Wildcard Exemption (S2) - any property to $1950 + unused amount of homeste…" at bounding box center [217, 147] width 123 height 23
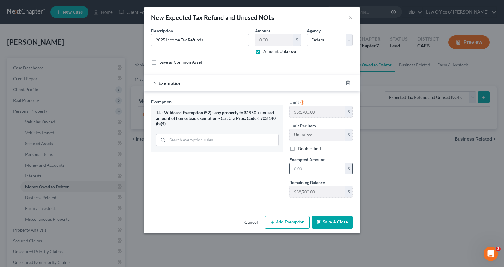
click at [294, 170] on input "text" at bounding box center [318, 168] width 56 height 11
type input "0.00"
click at [339, 229] on div "Cancel Add Exemption Save & Close" at bounding box center [252, 223] width 216 height 20
click at [338, 224] on button "Save & Close" at bounding box center [332, 222] width 41 height 13
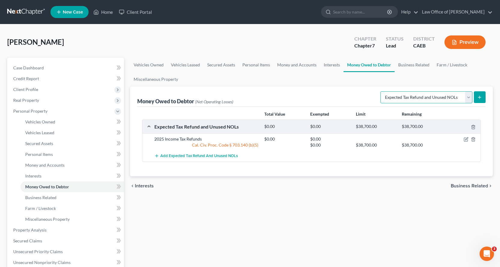
click at [452, 98] on select "Select Type of Money Owed Accounts Receivable Alimony Child Support Claims Agai…" at bounding box center [426, 97] width 92 height 12
select select "unpaid_wages"
click at [381, 91] on select "Select Type of Money Owed Accounts Receivable Alimony Child Support Claims Agai…" at bounding box center [426, 97] width 92 height 12
click at [482, 99] on button "submit" at bounding box center [480, 97] width 12 height 12
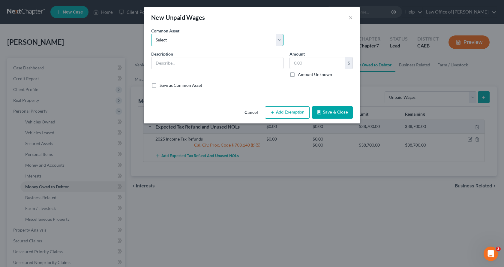
click at [189, 43] on select "Select Accrued Earnings Accrued Holiday Pay $________ Accrued Cumulative Time O…" at bounding box center [217, 40] width 132 height 12
select select "0"
click at [151, 34] on select "Select Accrued Earnings Accrued Holiday Pay $________ Accrued Cumulative Time O…" at bounding box center [217, 40] width 132 height 12
type input "Accrued Earnings"
click at [298, 111] on button "Add Exemption" at bounding box center [287, 112] width 45 height 13
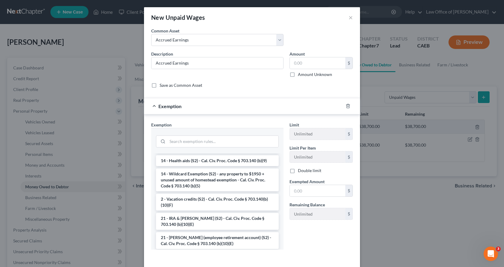
scroll to position [120, 0]
click at [212, 183] on li "14 - Wildcard Exemption (S2) - any property to $1950 + unused amount of homeste…" at bounding box center [217, 180] width 123 height 23
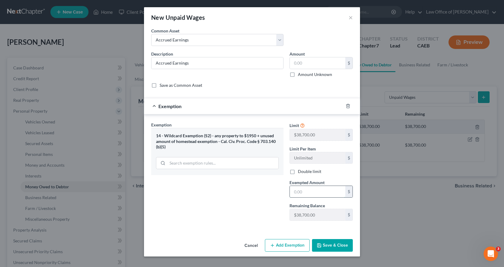
click at [320, 196] on input "text" at bounding box center [318, 191] width 56 height 11
type input "0.00"
click at [330, 247] on button "Save & Close" at bounding box center [332, 245] width 41 height 13
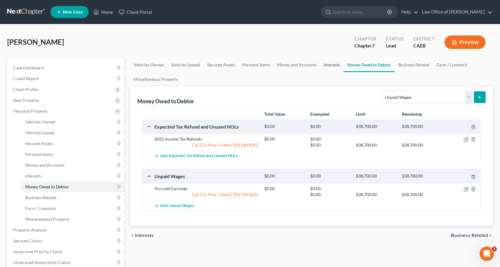
click at [335, 65] on link "Interests" at bounding box center [331, 65] width 23 height 14
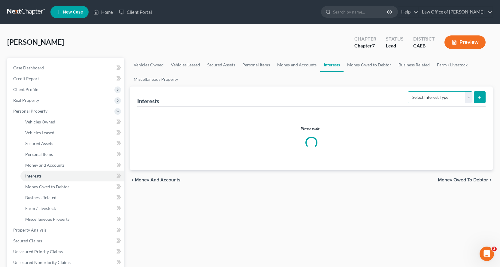
click at [421, 98] on select "Select Interest Type 401K Annuity Bond Education IRA Government Bond Government…" at bounding box center [440, 97] width 65 height 12
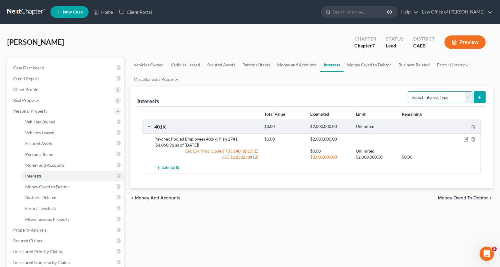
select select "term_life_insurance"
click at [408, 91] on select "Select Interest Type 401K Annuity Bond Education IRA Government Bond Government…" at bounding box center [440, 97] width 65 height 12
click at [481, 100] on button "submit" at bounding box center [480, 97] width 12 height 12
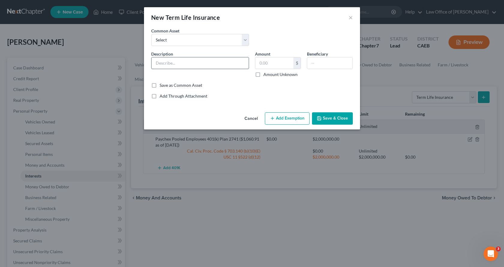
click at [172, 65] on input "text" at bounding box center [200, 62] width 97 height 11
type input "Health Ins. - [PERSON_NAME] Permanente"
click at [263, 62] on input "text" at bounding box center [274, 62] width 38 height 11
type input "0.00"
click at [292, 119] on button "Add Exemption" at bounding box center [287, 118] width 45 height 13
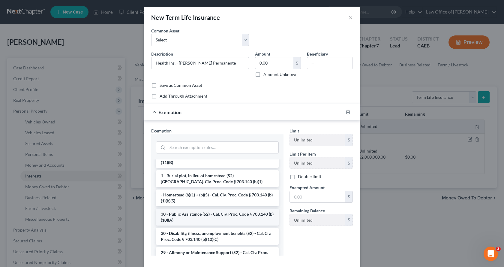
scroll to position [90, 0]
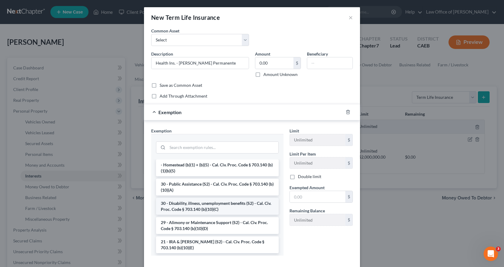
click at [191, 211] on li "30 - Disability, illness, unemployment benefits (S2) - Cal. Civ. Proc. Code § 7…" at bounding box center [217, 206] width 123 height 17
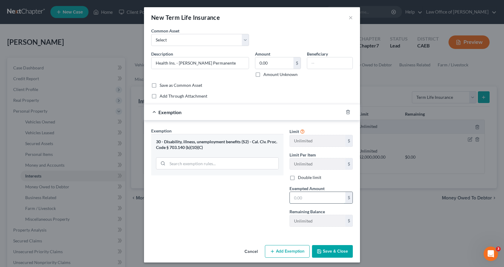
click at [304, 201] on input "text" at bounding box center [318, 197] width 56 height 11
type input "0.00"
click at [344, 252] on button "Save & Close" at bounding box center [332, 251] width 41 height 13
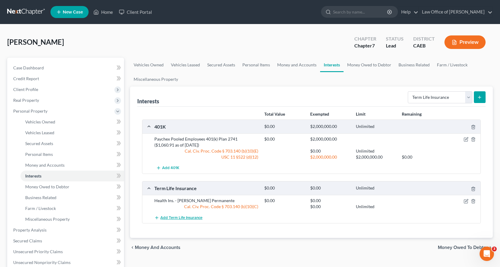
click at [198, 218] on span "Add Term Life Insurance" at bounding box center [181, 217] width 42 height 5
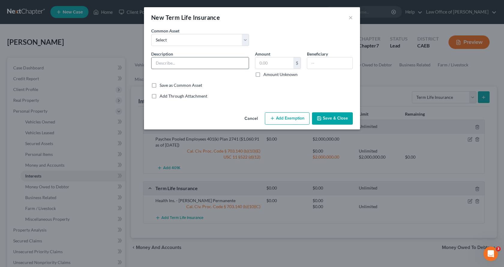
click at [162, 62] on input "text" at bounding box center [200, 62] width 97 height 11
type input "Vehicle Ins. - AAA"
click at [262, 66] on input "text" at bounding box center [274, 62] width 38 height 11
type input "0.00"
drag, startPoint x: 319, startPoint y: 113, endPoint x: 320, endPoint y: 109, distance: 4.0
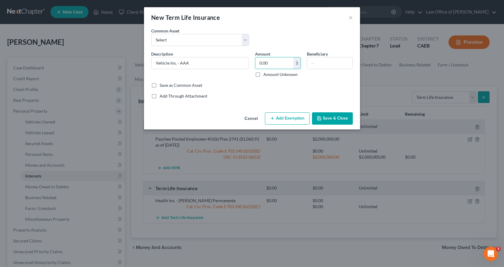
click at [319, 113] on button "Save & Close" at bounding box center [332, 118] width 41 height 13
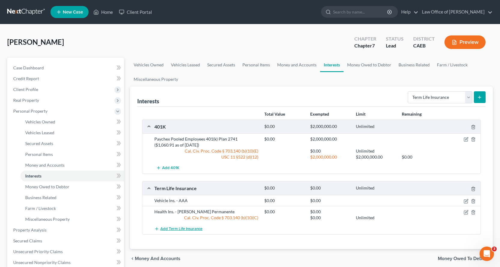
click at [179, 228] on span "Add Term Life Insurance" at bounding box center [181, 228] width 42 height 5
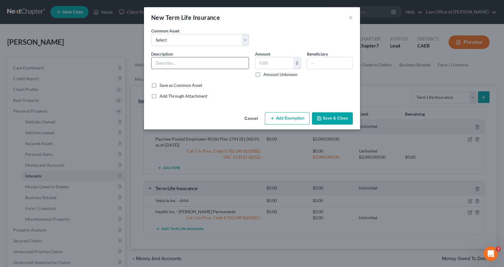
click at [155, 65] on input "text" at bounding box center [200, 62] width 97 height 11
type input "Vision ?"
click at [285, 122] on button "Add Exemption" at bounding box center [287, 118] width 45 height 13
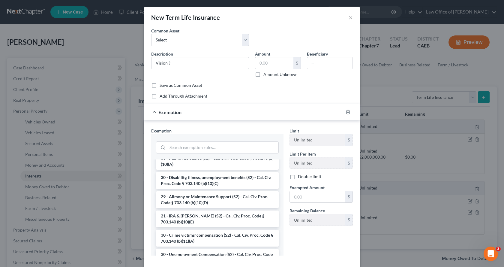
scroll to position [120, 0]
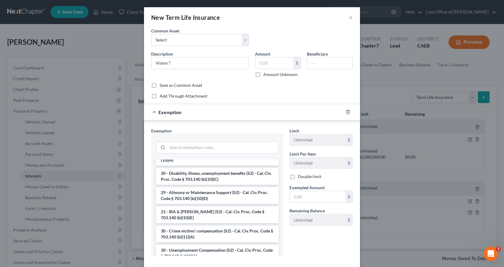
click at [217, 181] on li "30 - Disability, illness, unemployment benefits (S2) - Cal. Civ. Proc. Code § 7…" at bounding box center [217, 176] width 123 height 17
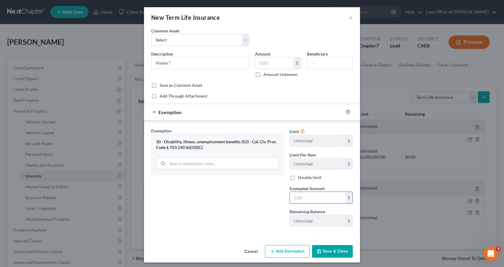
click at [318, 198] on input "text" at bounding box center [318, 197] width 56 height 11
type input "0.00"
click at [331, 254] on button "Save & Close" at bounding box center [332, 251] width 41 height 13
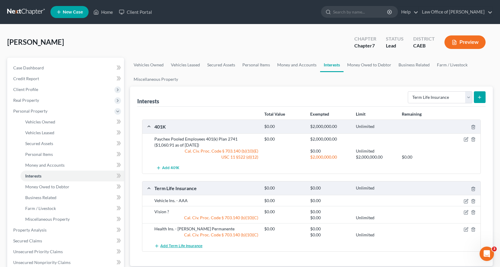
click at [177, 246] on span "Add Term Life Insurance" at bounding box center [181, 245] width 42 height 5
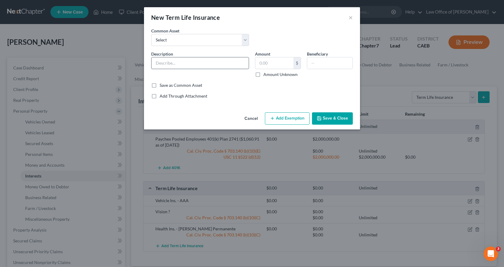
click at [166, 62] on input "text" at bounding box center [200, 62] width 97 height 11
type input "Dental Ins. - ?"
click at [276, 65] on input "text" at bounding box center [274, 62] width 38 height 11
type input "0.00"
click at [292, 120] on button "Add Exemption" at bounding box center [287, 118] width 45 height 13
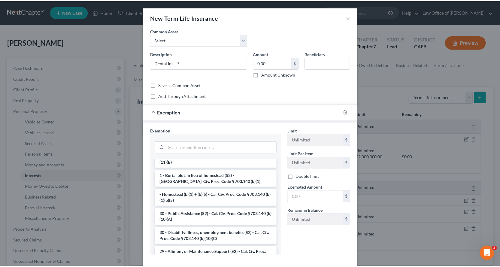
scroll to position [90, 0]
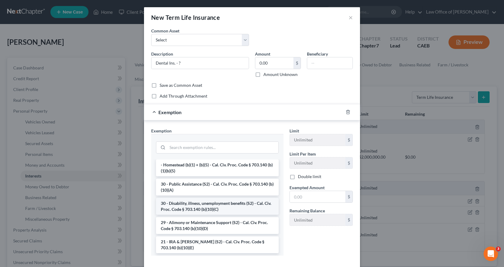
click at [212, 203] on li "30 - Disability, illness, unemployment benefits (S2) - Cal. Civ. Proc. Code § 7…" at bounding box center [217, 206] width 123 height 17
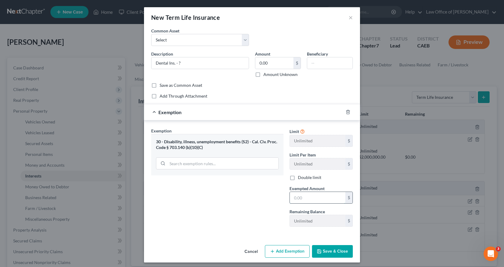
click at [322, 201] on input "text" at bounding box center [318, 197] width 56 height 11
type input "0.00"
click at [326, 253] on button "Save & Close" at bounding box center [332, 251] width 41 height 13
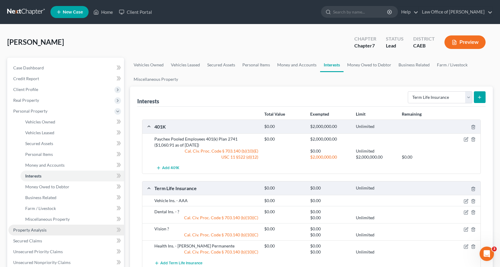
click at [43, 232] on span "Property Analysis" at bounding box center [29, 229] width 33 height 5
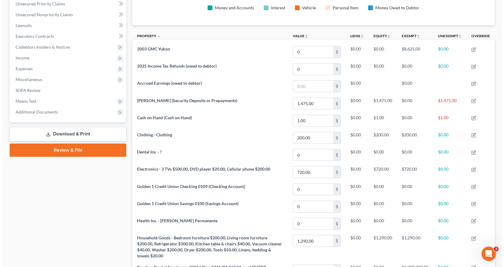
scroll to position [150, 0]
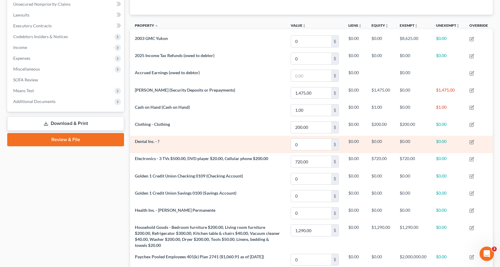
click at [475, 143] on td at bounding box center [478, 144] width 28 height 17
click at [472, 143] on icon "button" at bounding box center [471, 142] width 5 height 5
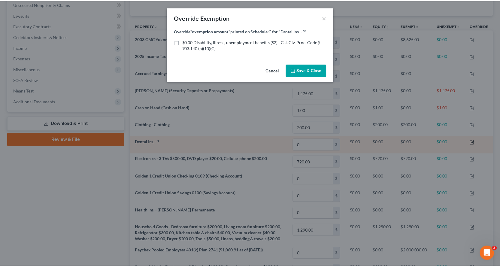
scroll to position [107, 366]
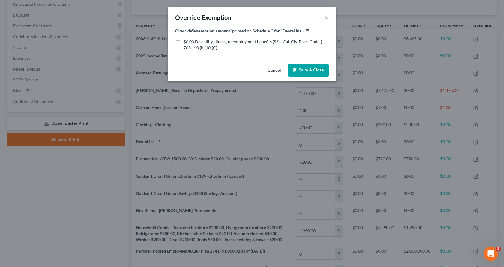
click at [184, 43] on label "$0.00 Disability, illness, unemployment benefits (S2) - Cal. Civ. Proc. Code § …" at bounding box center [256, 45] width 145 height 12
click at [186, 43] on input "$0.00 Disability, illness, unemployment benefits (S2) - Cal. Civ. Proc. Code § …" at bounding box center [188, 41] width 4 height 4
checkbox input "true"
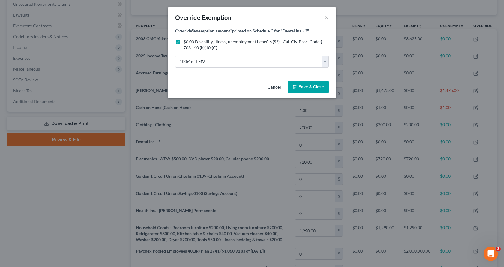
click at [317, 91] on button "Save & Close" at bounding box center [308, 87] width 41 height 13
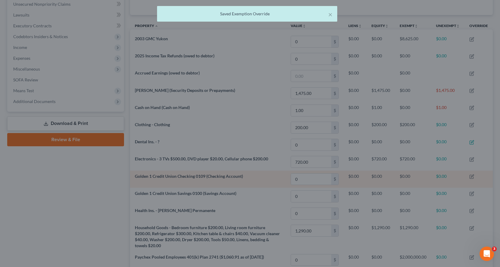
scroll to position [0, 0]
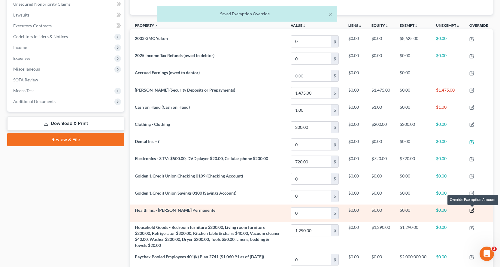
click at [473, 210] on icon "button" at bounding box center [471, 210] width 5 height 5
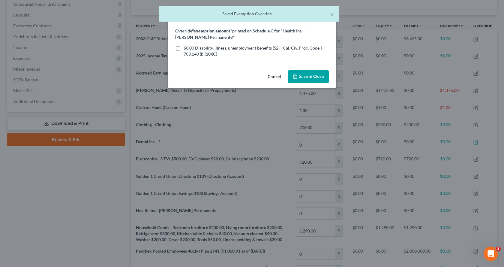
click at [184, 46] on label "$0.00 Disability, illness, unemployment benefits (S2) - Cal. Civ. Proc. Code § …" at bounding box center [256, 51] width 145 height 12
click at [186, 46] on input "$0.00 Disability, illness, unemployment benefits (S2) - Cal. Civ. Proc. Code § …" at bounding box center [188, 47] width 4 height 4
checkbox input "true"
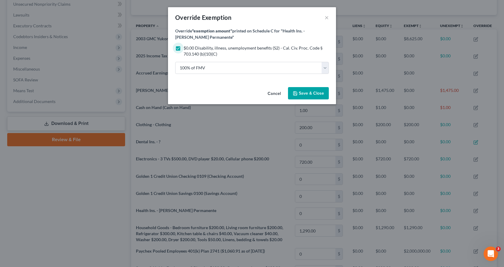
click at [315, 88] on button "Save & Close" at bounding box center [308, 93] width 41 height 13
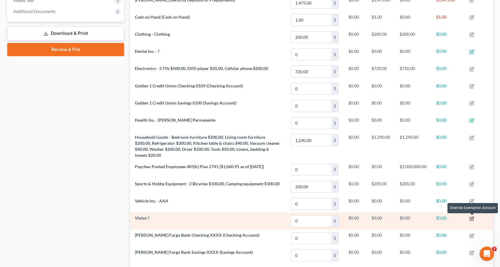
click at [473, 219] on icon "button" at bounding box center [471, 218] width 5 height 5
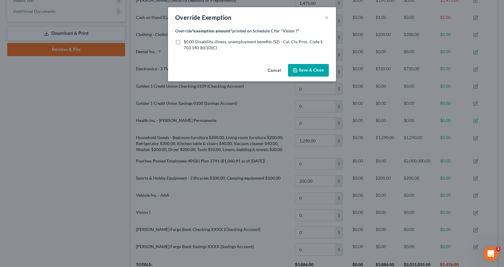
click at [184, 43] on label "$0.00 Disability, illness, unemployment benefits (S2) - Cal. Civ. Proc. Code § …" at bounding box center [256, 45] width 145 height 12
click at [186, 43] on input "$0.00 Disability, illness, unemployment benefits (S2) - Cal. Civ. Proc. Code § …" at bounding box center [188, 41] width 4 height 4
checkbox input "true"
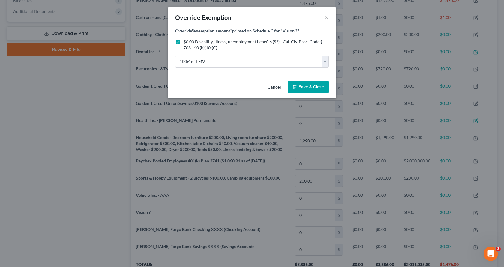
click at [317, 87] on span "Save & Close" at bounding box center [311, 86] width 25 height 5
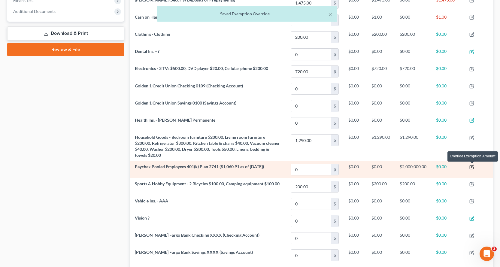
click at [473, 167] on icon "button" at bounding box center [471, 167] width 4 height 4
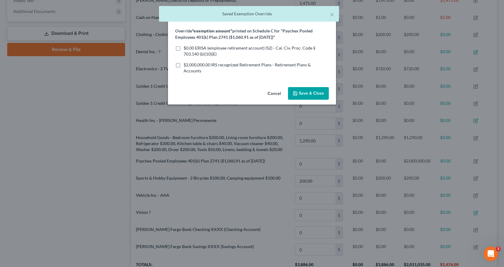
click at [184, 49] on label "$0.00 ERISA (employee retirement account) (S2) - Cal. Civ. Proc. Code § 703.140…" at bounding box center [256, 51] width 145 height 12
click at [186, 49] on input "$0.00 ERISA (employee retirement account) (S2) - Cal. Civ. Proc. Code § 703.140…" at bounding box center [188, 47] width 4 height 4
checkbox input "true"
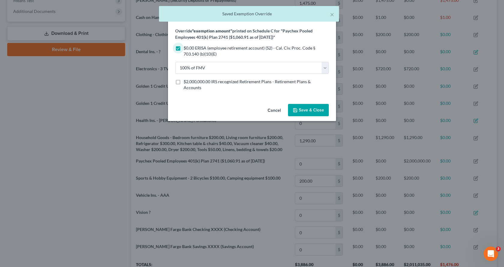
click at [184, 80] on label "$2,000,000.00 IRS recognized Retirement Plans - Retirement Plans & Accounts" at bounding box center [256, 85] width 145 height 12
click at [186, 80] on input "$2,000,000.00 IRS recognized Retirement Plans - Retirement Plans & Accounts" at bounding box center [188, 81] width 4 height 4
checkbox input "true"
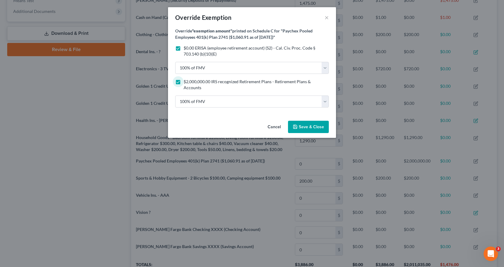
click at [313, 118] on div "Cancel Save & Close" at bounding box center [252, 128] width 168 height 20
click at [313, 124] on span "Save & Close" at bounding box center [311, 126] width 25 height 5
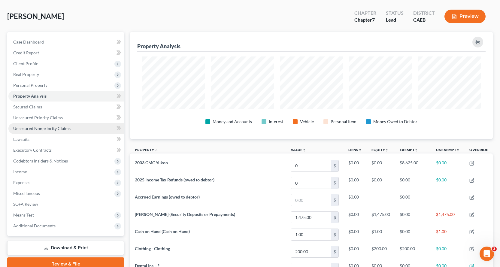
click at [29, 130] on span "Unsecured Nonpriority Claims" at bounding box center [41, 128] width 57 height 5
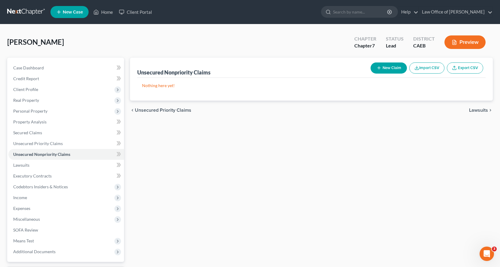
click at [398, 65] on button "New Claim" at bounding box center [388, 67] width 36 height 11
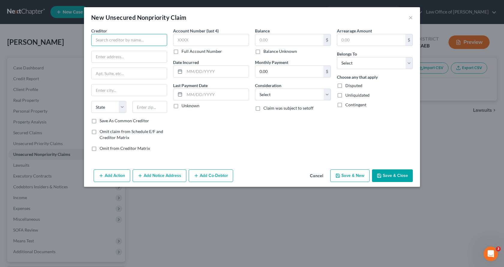
click at [106, 39] on input "text" at bounding box center [129, 40] width 76 height 12
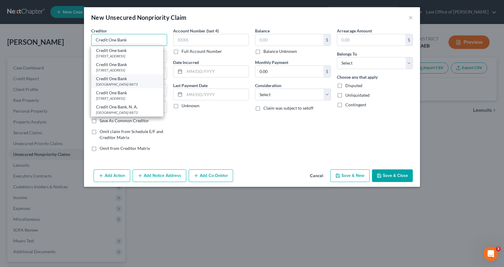
type input "Credit One Bank"
click at [105, 83] on div "[GEOGRAPHIC_DATA]-8873" at bounding box center [127, 84] width 62 height 5
type input "PO Box 98873"
type input "[GEOGRAPHIC_DATA]"
select select "31"
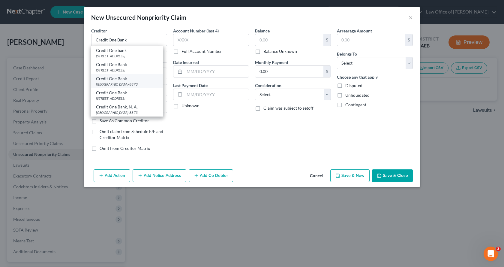
type input "89193-8873"
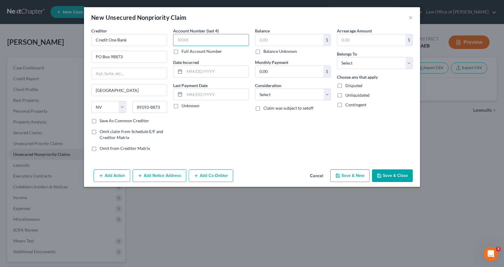
click at [188, 45] on input "text" at bounding box center [211, 40] width 76 height 12
type input "8852"
click at [259, 39] on input "text" at bounding box center [289, 39] width 68 height 11
type input "525.00"
click at [372, 65] on select "Select Debtor 1 Only Debtor 2 Only Debtor 1 And Debtor 2 Only At Least One Of T…" at bounding box center [375, 63] width 76 height 12
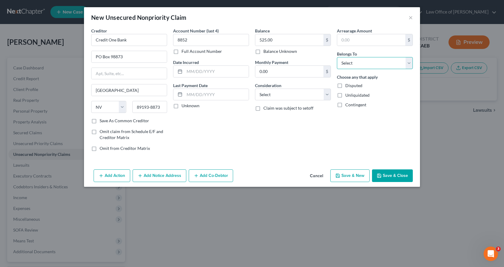
select select "0"
click at [337, 57] on select "Select Debtor 1 Only Debtor 2 Only Debtor 1 And Debtor 2 Only At Least One Of T…" at bounding box center [375, 63] width 76 height 12
click at [277, 97] on select "Select Cable / Satellite Services Collection Agency Credit Card Debt Debt Couns…" at bounding box center [293, 95] width 76 height 12
select select "2"
click at [255, 89] on select "Select Cable / Satellite Services Collection Agency Credit Card Debt Debt Couns…" at bounding box center [293, 95] width 76 height 12
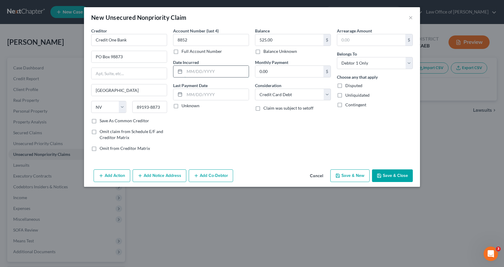
click at [194, 71] on input "text" at bounding box center [217, 71] width 64 height 11
click at [199, 73] on input "[DATE]-[DATE]" at bounding box center [217, 71] width 64 height 11
type input "2024-05/2025"
click at [360, 181] on button "Save & New" at bounding box center [350, 175] width 39 height 13
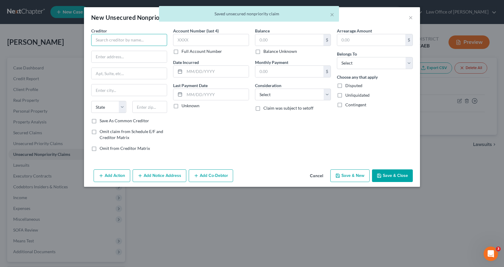
click at [125, 44] on input "text" at bounding box center [129, 40] width 76 height 12
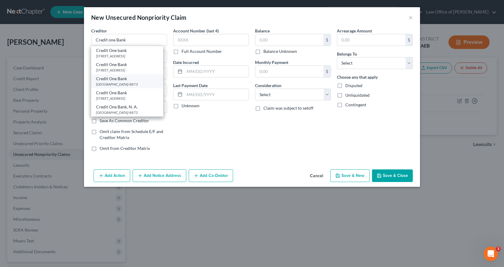
click at [133, 82] on div "[GEOGRAPHIC_DATA]-8873" at bounding box center [127, 84] width 62 height 5
type input "Credit One Bank"
type input "PO Box 98873"
type input "[GEOGRAPHIC_DATA]"
select select "31"
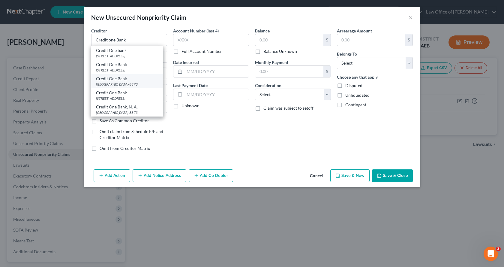
type input "89193-8873"
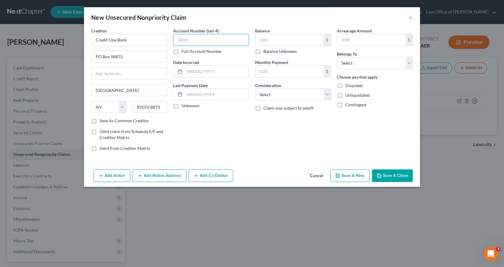
click at [189, 41] on input "text" at bounding box center [211, 40] width 76 height 12
type input "3557"
click at [285, 39] on input "text" at bounding box center [289, 39] width 68 height 11
type input "465.00"
click at [348, 60] on select "Select Debtor 1 Only Debtor 2 Only Debtor 1 And Debtor 2 Only At Least One Of T…" at bounding box center [375, 63] width 76 height 12
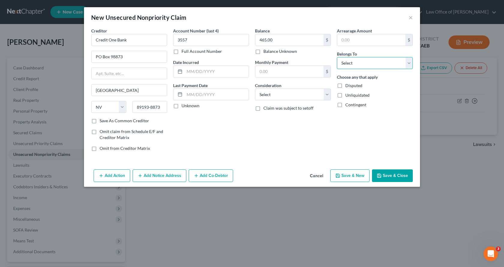
select select "0"
click at [337, 57] on select "Select Debtor 1 Only Debtor 2 Only Debtor 1 And Debtor 2 Only At Least One Of T…" at bounding box center [375, 63] width 76 height 12
click at [285, 92] on select "Select Cable / Satellite Services Collection Agency Credit Card Debt Debt Couns…" at bounding box center [293, 95] width 76 height 12
select select "2"
click at [255, 89] on select "Select Cable / Satellite Services Collection Agency Credit Card Debt Debt Couns…" at bounding box center [293, 95] width 76 height 12
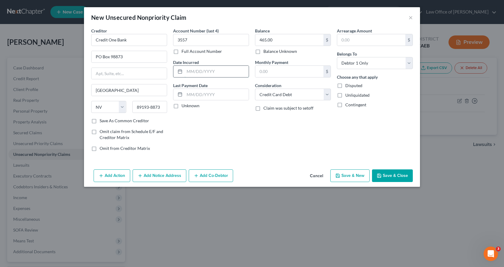
click at [205, 71] on input "text" at bounding box center [217, 71] width 64 height 11
click at [361, 175] on button "Save & New" at bounding box center [350, 175] width 39 height 13
type input "0.00"
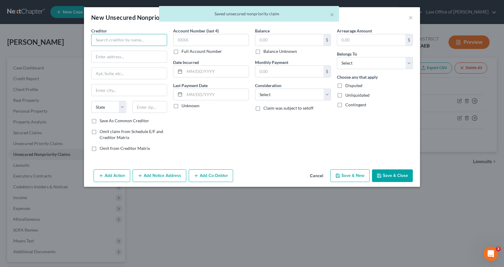
click at [131, 41] on input "text" at bounding box center [129, 40] width 76 height 12
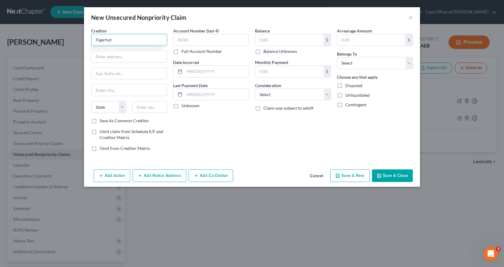
click at [100, 40] on input "Figerhut" at bounding box center [129, 40] width 76 height 12
type input "Fingerhut"
click at [117, 57] on input "text" at bounding box center [129, 56] width 75 height 11
type input "PO Box 1250"
type input "St. Cloud"
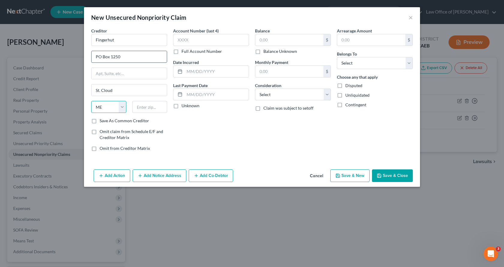
select select "24"
type input "56395-1250"
click at [100, 121] on label "Save As Common Creditor" at bounding box center [125, 121] width 50 height 6
click at [102, 121] on input "Save As Common Creditor" at bounding box center [104, 120] width 4 height 4
checkbox input "true"
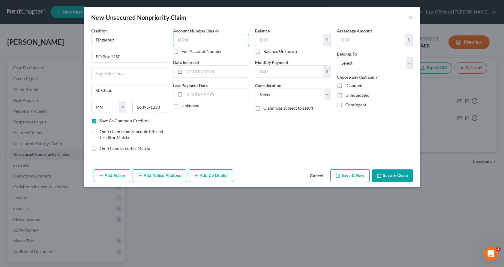
click at [189, 42] on input "text" at bounding box center [211, 40] width 76 height 12
type input "3010"
click at [261, 44] on input "text" at bounding box center [289, 39] width 68 height 11
type input "1,034.00"
click at [362, 61] on select "Select Debtor 1 Only Debtor 2 Only Debtor 1 And Debtor 2 Only At Least One Of T…" at bounding box center [375, 63] width 76 height 12
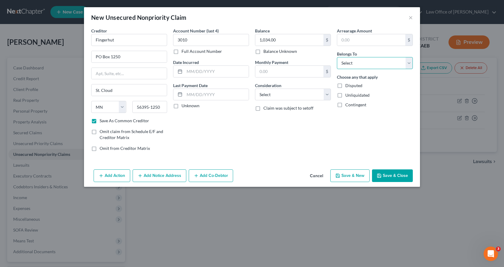
select select "0"
click at [337, 57] on select "Select Debtor 1 Only Debtor 2 Only Debtor 1 And Debtor 2 Only At Least One Of T…" at bounding box center [375, 63] width 76 height 12
click at [304, 97] on select "Select Cable / Satellite Services Collection Agency Credit Card Debt Debt Couns…" at bounding box center [293, 95] width 76 height 12
select select "14"
click at [255, 89] on select "Select Cable / Satellite Services Collection Agency Credit Card Debt Debt Couns…" at bounding box center [293, 95] width 76 height 12
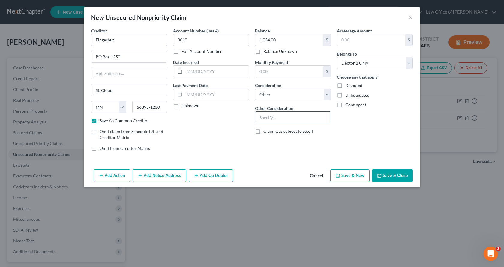
click at [266, 118] on input "text" at bounding box center [292, 117] width 75 height 11
click at [205, 71] on input "text" at bounding box center [217, 71] width 64 height 11
type input "2024- 07/2025"
click at [274, 118] on input "text" at bounding box center [292, 117] width 75 height 11
type input "Retailers Charge Account"
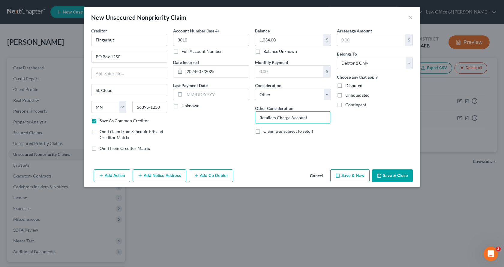
click at [345, 178] on button "Save & New" at bounding box center [350, 175] width 39 height 13
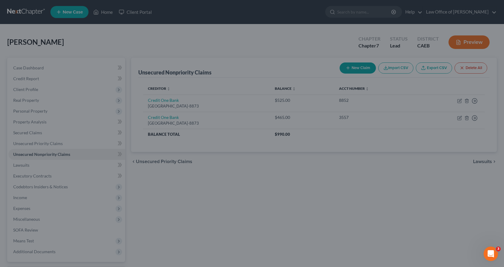
checkbox input "false"
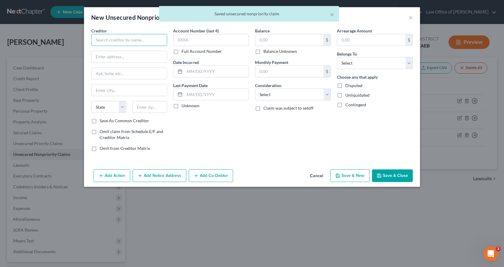
click at [106, 38] on input "text" at bounding box center [129, 40] width 76 height 12
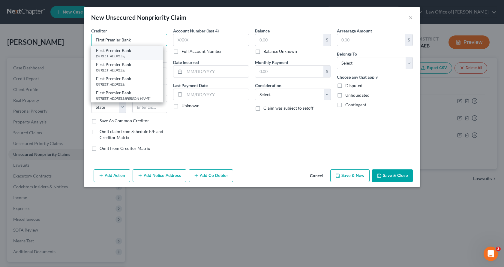
type input "First Premier Bank"
click at [125, 55] on div "[STREET_ADDRESS]" at bounding box center [127, 55] width 62 height 5
type input "PO Box 5524"
type input "[GEOGRAPHIC_DATA]"
select select "43"
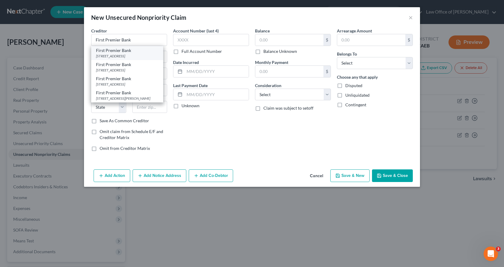
type input "57117-5524"
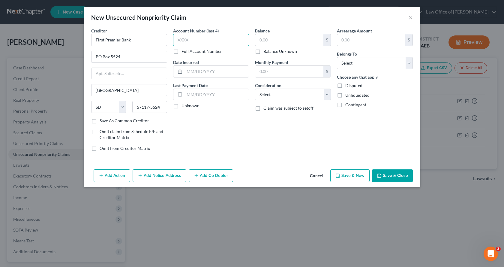
click at [179, 41] on input "text" at bounding box center [211, 40] width 76 height 12
type input "1627"
click at [277, 37] on input "text" at bounding box center [289, 39] width 68 height 11
type input "743.00"
click at [377, 68] on select "Select Debtor 1 Only Debtor 2 Only Debtor 1 And Debtor 2 Only At Least One Of T…" at bounding box center [375, 63] width 76 height 12
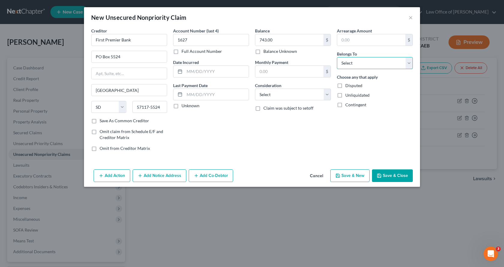
select select "0"
click at [337, 57] on select "Select Debtor 1 Only Debtor 2 Only Debtor 1 And Debtor 2 Only At Least One Of T…" at bounding box center [375, 63] width 76 height 12
click at [263, 98] on select "Select Cable / Satellite Services Collection Agency Credit Card Debt Debt Couns…" at bounding box center [293, 95] width 76 height 12
select select "2"
click at [255, 89] on select "Select Cable / Satellite Services Collection Agency Credit Card Debt Debt Couns…" at bounding box center [293, 95] width 76 height 12
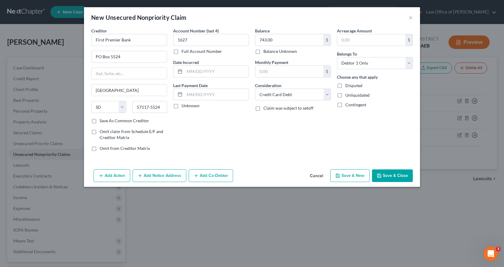
click at [347, 174] on button "Save & New" at bounding box center [350, 175] width 39 height 13
type input "0.00"
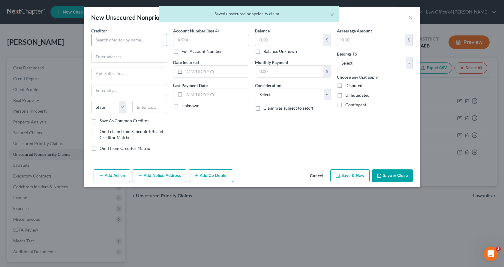
click at [99, 41] on input "text" at bounding box center [129, 40] width 76 height 12
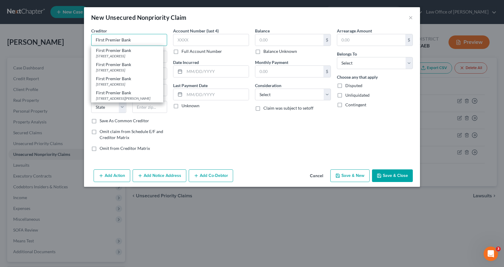
click at [98, 41] on input "FIrst Premier Bank" at bounding box center [129, 40] width 76 height 12
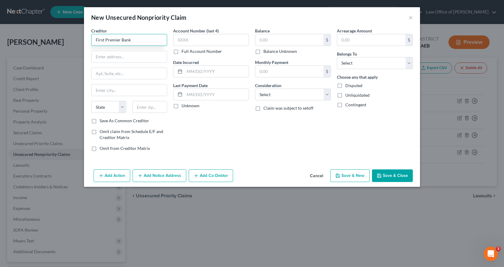
click at [138, 41] on input "First Premier Bank" at bounding box center [129, 40] width 76 height 12
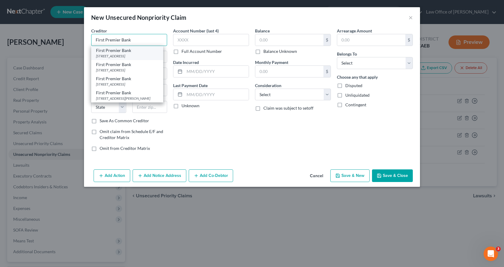
type input "First Premier Bank"
click at [137, 56] on div "[STREET_ADDRESS]" at bounding box center [127, 55] width 62 height 5
type input "PO Box 5524"
type input "[GEOGRAPHIC_DATA]"
select select "43"
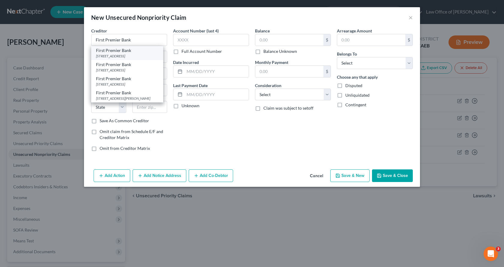
type input "57117-5524"
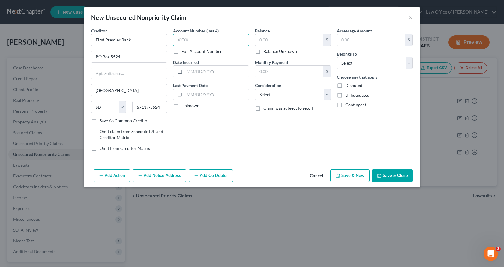
click at [204, 40] on input "text" at bounding box center [211, 40] width 76 height 12
type input "2520"
click at [293, 36] on input "text" at bounding box center [289, 39] width 68 height 11
type input "366.00"
click at [360, 66] on select "Select Debtor 1 Only Debtor 2 Only Debtor 1 And Debtor 2 Only At Least One Of T…" at bounding box center [375, 63] width 76 height 12
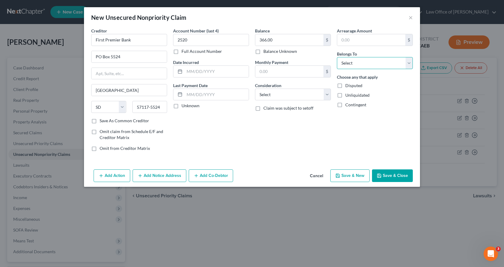
select select "0"
click at [337, 57] on select "Select Debtor 1 Only Debtor 2 Only Debtor 1 And Debtor 2 Only At Least One Of T…" at bounding box center [375, 63] width 76 height 12
click at [300, 93] on select "Select Cable / Satellite Services Collection Agency Credit Card Debt Debt Couns…" at bounding box center [293, 95] width 76 height 12
select select "2"
click at [255, 89] on select "Select Cable / Satellite Services Collection Agency Credit Card Debt Debt Couns…" at bounding box center [293, 95] width 76 height 12
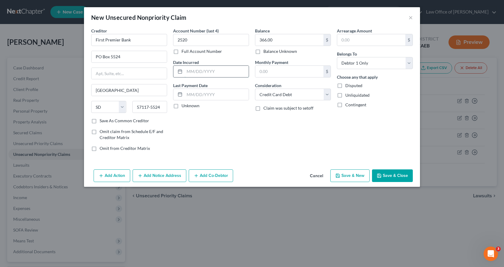
click at [201, 71] on input "text" at bounding box center [217, 71] width 64 height 11
type input "2024-05/2025"
click at [348, 176] on button "Save & New" at bounding box center [350, 175] width 39 height 13
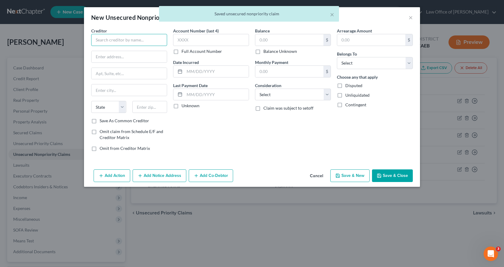
click at [135, 44] on input "text" at bounding box center [129, 40] width 76 height 12
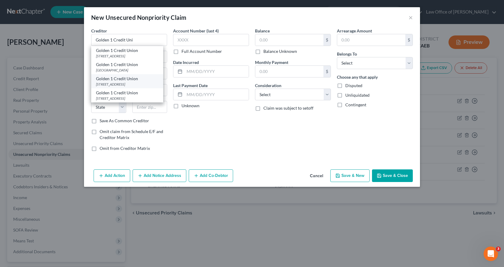
click at [118, 82] on div "Golden 1 Credit Union" at bounding box center [127, 79] width 62 height 6
type input "Golden 1 Credit Union"
type input "PO Box 15966"
type input "[GEOGRAPHIC_DATA]"
select select "4"
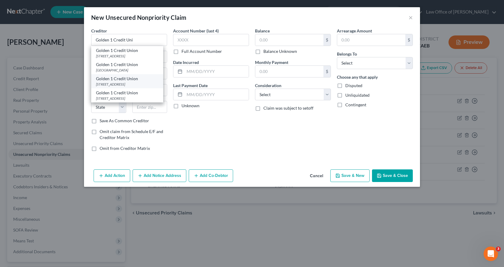
type input "95852-0966"
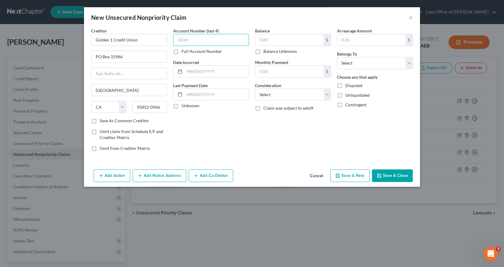
click at [192, 44] on input "text" at bounding box center [211, 40] width 76 height 12
type input "071"
click at [271, 39] on input "text" at bounding box center [289, 39] width 68 height 11
type input "5,093.00"
click at [360, 66] on select "Select Debtor 1 Only Debtor 2 Only Debtor 1 And Debtor 2 Only At Least One Of T…" at bounding box center [375, 63] width 76 height 12
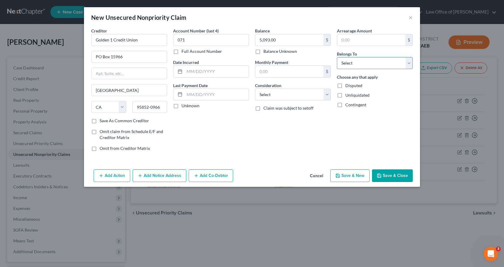
select select "0"
click at [337, 57] on select "Select Debtor 1 Only Debtor 2 Only Debtor 1 And Debtor 2 Only At Least One Of T…" at bounding box center [375, 63] width 76 height 12
click at [292, 100] on select "Select Cable / Satellite Services Collection Agency Credit Card Debt Debt Couns…" at bounding box center [293, 95] width 76 height 12
select select "2"
click at [255, 89] on select "Select Cable / Satellite Services Collection Agency Credit Card Debt Debt Couns…" at bounding box center [293, 95] width 76 height 12
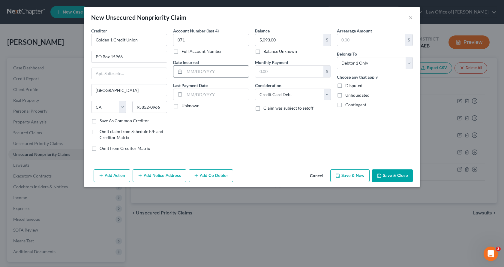
click at [202, 71] on input "text" at bounding box center [217, 71] width 64 height 11
click at [178, 41] on input "071" at bounding box center [211, 40] width 76 height 12
type input "1071"
click at [204, 69] on input "text" at bounding box center [217, 71] width 64 height 11
type input "2022-07/2025"
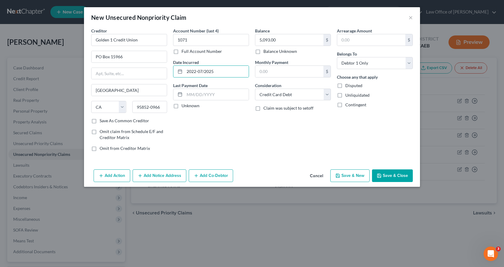
click at [358, 177] on button "Save & New" at bounding box center [350, 175] width 39 height 13
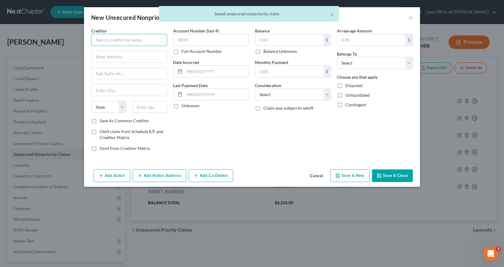
click at [98, 40] on input "text" at bounding box center [129, 40] width 76 height 12
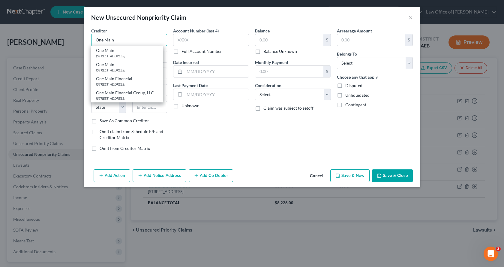
click at [119, 41] on input "One Main" at bounding box center [129, 40] width 76 height 12
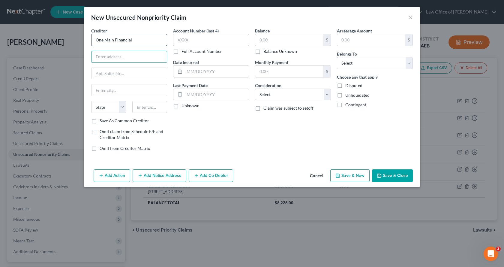
type input "One Main Financial"
type input "[GEOGRAPHIC_DATA][PERSON_NAME]"
click at [91, 101] on select "State [US_STATE] AK AR AZ CA CO CT DE DC [GEOGRAPHIC_DATA] [GEOGRAPHIC_DATA] GU…" at bounding box center [108, 107] width 35 height 12
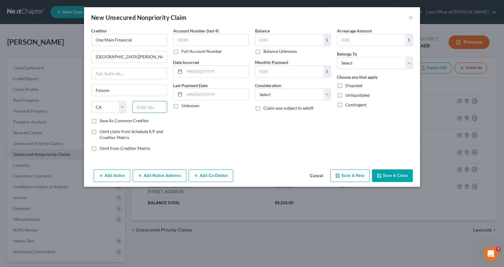
click at [154, 106] on input "text" at bounding box center [149, 107] width 35 height 12
click at [196, 42] on input "text" at bounding box center [211, 40] width 76 height 12
click at [276, 42] on input "text" at bounding box center [289, 39] width 68 height 11
click at [199, 74] on input "text" at bounding box center [217, 71] width 64 height 11
click at [274, 97] on select "Select Cable / Satellite Services Collection Agency Credit Card Debt Debt Couns…" at bounding box center [293, 95] width 76 height 12
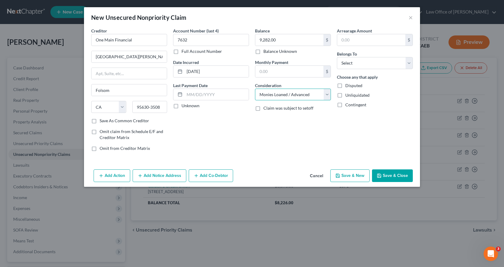
click at [255, 89] on select "Select Cable / Satellite Services Collection Agency Credit Card Debt Debt Couns…" at bounding box center [293, 95] width 76 height 12
click at [384, 63] on select "Select Debtor 1 Only Debtor 2 Only Debtor 1 And Debtor 2 Only At Least One Of T…" at bounding box center [375, 63] width 76 height 12
click at [337, 57] on select "Select Debtor 1 Only Debtor 2 Only Debtor 1 And Debtor 2 Only At Least One Of T…" at bounding box center [375, 63] width 76 height 12
click at [177, 179] on button "Add Notice Address" at bounding box center [160, 175] width 54 height 13
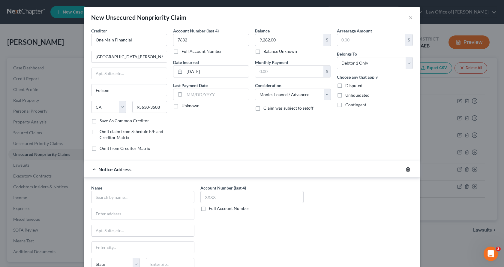
click at [407, 171] on icon "button" at bounding box center [408, 169] width 3 height 4
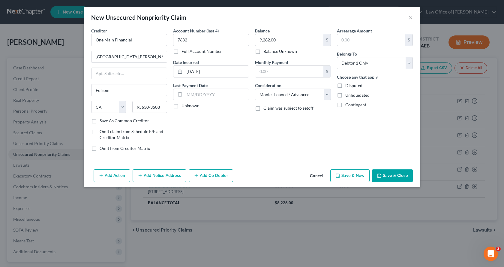
click at [380, 175] on polyline "button" at bounding box center [380, 174] width 2 height 1
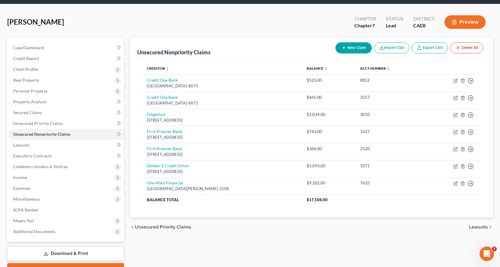
scroll to position [30, 0]
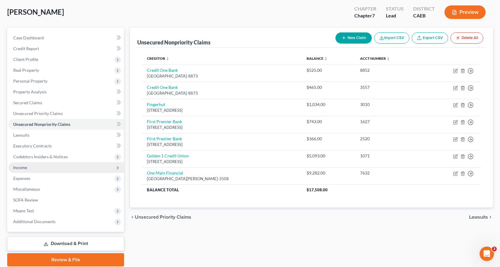
click at [17, 168] on span "Income" at bounding box center [20, 167] width 14 height 5
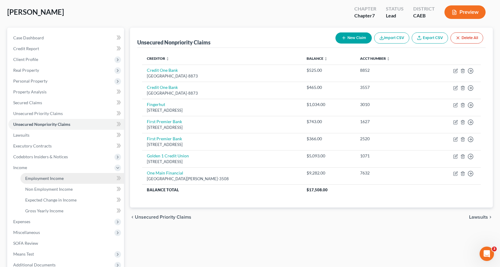
click at [34, 180] on span "Employment Income" at bounding box center [44, 178] width 38 height 5
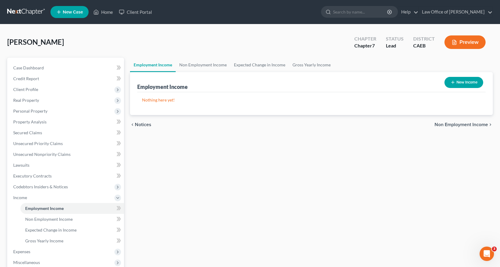
click at [472, 82] on button "New Income" at bounding box center [463, 82] width 39 height 11
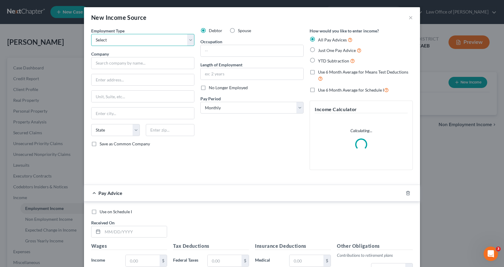
click at [127, 44] on select "Select Full or [DEMOGRAPHIC_DATA] Employment Self Employment" at bounding box center [142, 40] width 103 height 12
click at [91, 34] on select "Select Full or [DEMOGRAPHIC_DATA] Employment Self Employment" at bounding box center [142, 40] width 103 height 12
click at [109, 66] on input "text" at bounding box center [142, 63] width 103 height 12
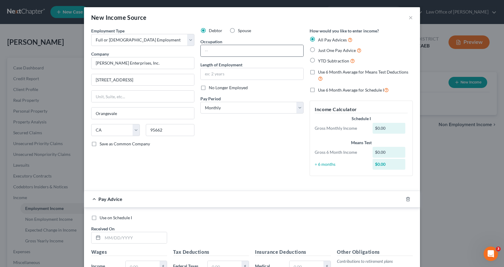
click at [254, 45] on div at bounding box center [252, 51] width 103 height 12
click at [241, 57] on div "Debtor Spouse Occupation Length of Employment No Longer Employed Pay Period * S…" at bounding box center [252, 104] width 109 height 153
click at [240, 50] on input "text" at bounding box center [252, 50] width 103 height 11
click at [318, 48] on label "Just One Pay Advice" at bounding box center [340, 50] width 44 height 7
click at [321, 48] on input "Just One Pay Advice" at bounding box center [323, 49] width 4 height 4
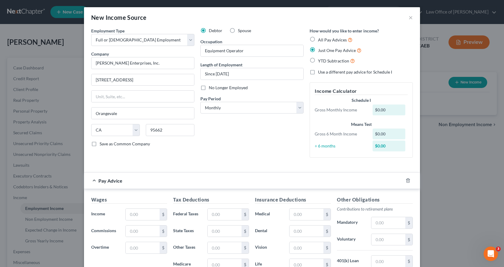
scroll to position [90, 0]
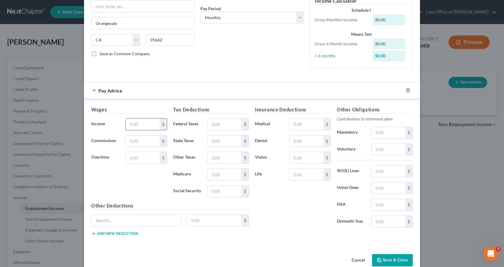
click at [126, 126] on input "text" at bounding box center [143, 124] width 34 height 11
drag, startPoint x: 232, startPoint y: 126, endPoint x: 235, endPoint y: 125, distance: 3.0
click at [232, 126] on input "text" at bounding box center [225, 124] width 34 height 11
click at [384, 259] on button "Save & Close" at bounding box center [392, 260] width 41 height 13
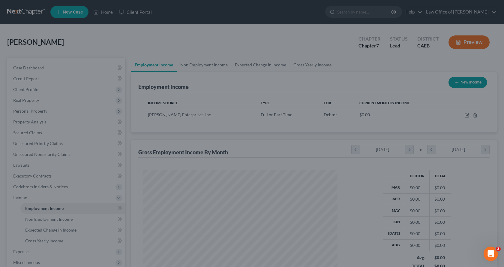
scroll to position [108, 204]
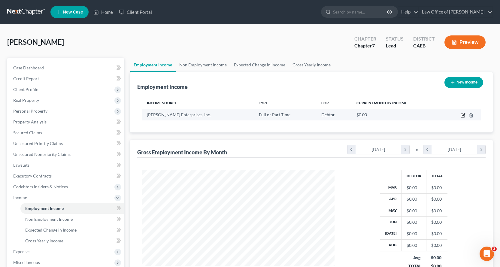
click at [461, 115] on icon "button" at bounding box center [463, 116] width 4 height 4
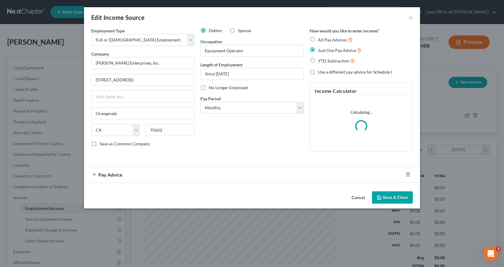
scroll to position [108, 207]
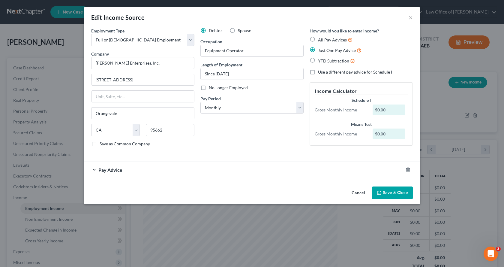
click at [93, 174] on div "Pay Advice" at bounding box center [243, 170] width 319 height 16
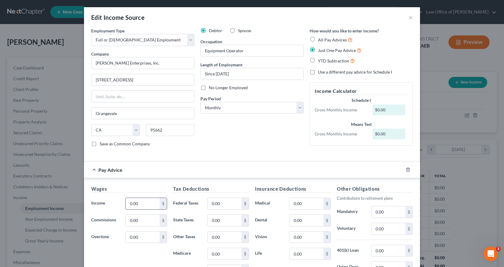
click at [136, 201] on input "0.00" at bounding box center [143, 203] width 34 height 11
click at [219, 204] on input "0.00" at bounding box center [225, 203] width 34 height 11
click at [378, 227] on input "0.00" at bounding box center [389, 228] width 34 height 11
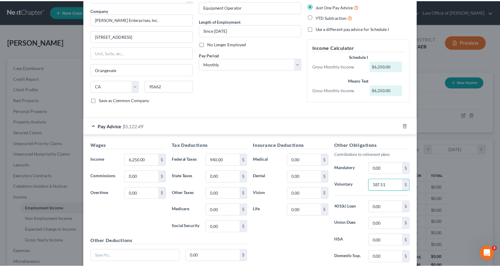
scroll to position [91, 0]
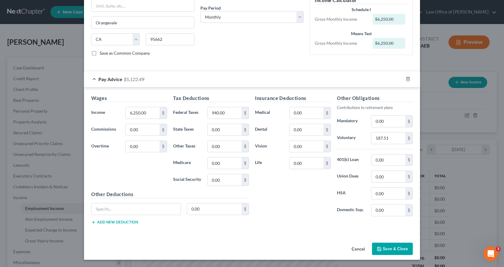
click at [384, 247] on button "Save & Close" at bounding box center [392, 249] width 41 height 13
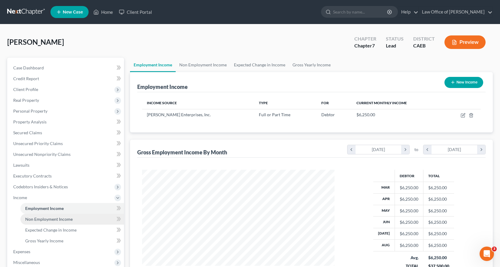
scroll to position [90, 0]
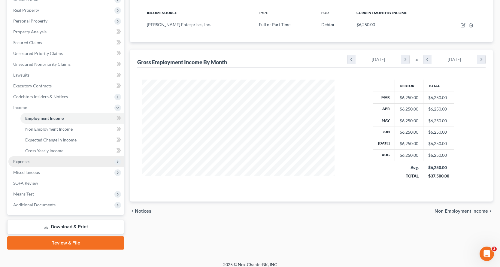
click at [20, 164] on span "Expenses" at bounding box center [66, 161] width 116 height 11
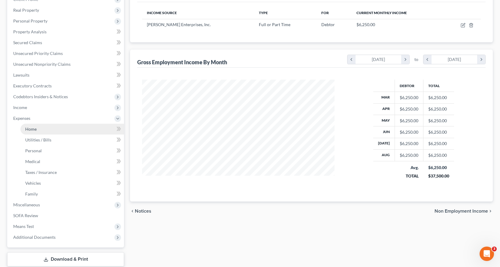
click at [30, 128] on span "Home" at bounding box center [30, 128] width 11 height 5
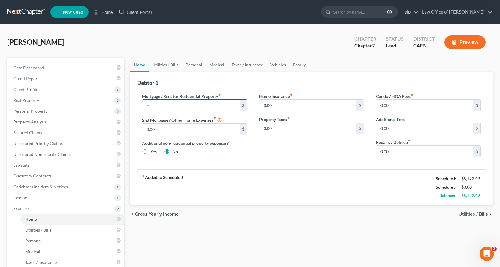
click at [182, 102] on input "text" at bounding box center [190, 105] width 97 height 11
click at [165, 66] on link "Utilities / Bills" at bounding box center [165, 65] width 33 height 14
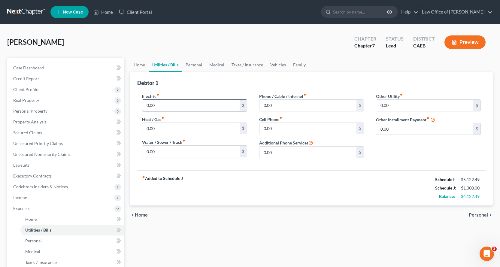
click at [159, 107] on input "0.00" at bounding box center [190, 105] width 97 height 11
click at [278, 127] on input "0.00" at bounding box center [307, 128] width 97 height 11
click at [286, 105] on input "0.00" at bounding box center [307, 105] width 97 height 11
click at [193, 63] on link "Personal" at bounding box center [194, 65] width 24 height 14
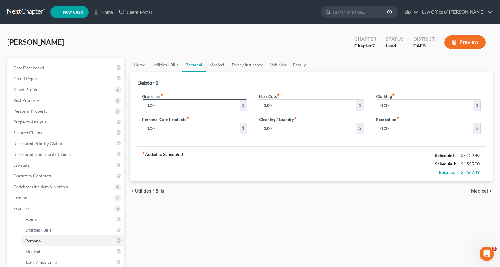
click at [169, 107] on input "0.00" at bounding box center [190, 105] width 97 height 11
click at [301, 63] on link "Family" at bounding box center [299, 65] width 20 height 14
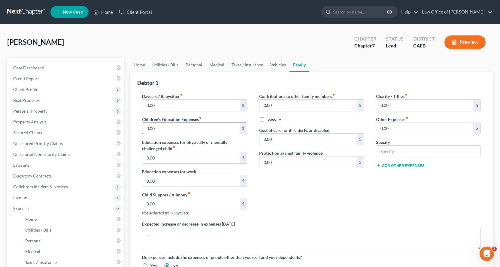
click at [155, 129] on input "0.00" at bounding box center [190, 128] width 97 height 11
click at [187, 64] on link "Personal" at bounding box center [194, 65] width 24 height 14
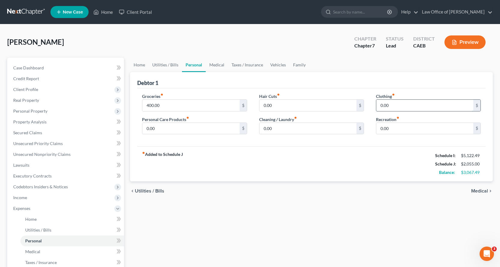
click at [401, 107] on input "0.00" at bounding box center [424, 105] width 97 height 11
click at [288, 131] on input "0.00" at bounding box center [307, 128] width 97 height 11
click at [279, 65] on link "Vehicles" at bounding box center [278, 65] width 23 height 14
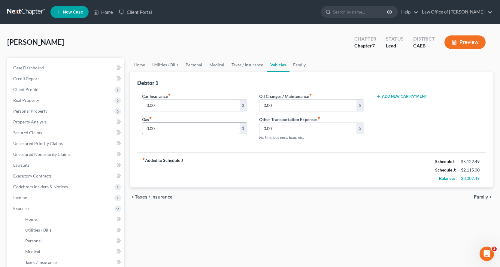
click at [163, 130] on input "0.00" at bounding box center [190, 128] width 97 height 11
click at [286, 106] on input "0.00" at bounding box center [307, 105] width 97 height 11
click at [298, 67] on link "Family" at bounding box center [299, 65] width 20 height 14
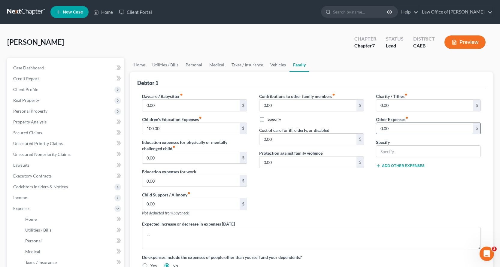
click at [397, 130] on input "0.00" at bounding box center [424, 128] width 97 height 11
click at [388, 155] on input "text" at bounding box center [428, 151] width 104 height 11
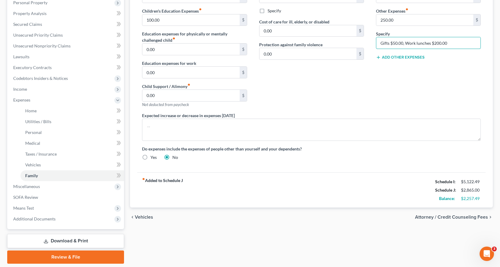
scroll to position [128, 0]
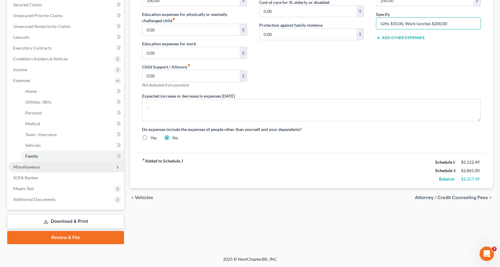
click at [38, 168] on span "Miscellaneous" at bounding box center [26, 166] width 27 height 5
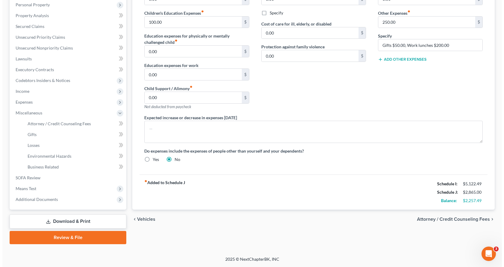
scroll to position [106, 0]
click at [55, 120] on link "Attorney / Credit Counseling Fees" at bounding box center [72, 123] width 104 height 11
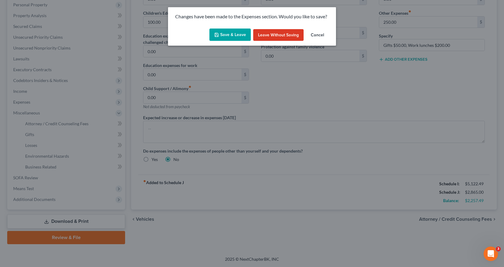
click at [229, 36] on button "Save & Leave" at bounding box center [230, 35] width 41 height 13
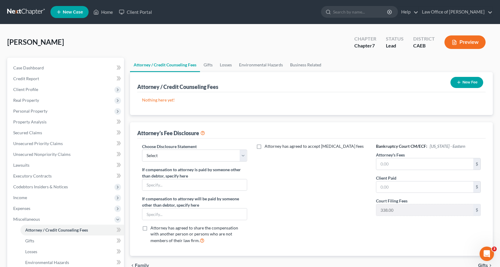
click at [460, 84] on icon "button" at bounding box center [458, 82] width 5 height 5
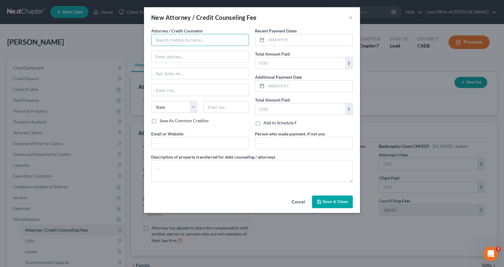
click at [182, 41] on input "text" at bounding box center [200, 40] width 98 height 12
click at [187, 49] on div "Law Office of [PERSON_NAME]" at bounding box center [187, 50] width 62 height 6
click at [291, 38] on input "text" at bounding box center [310, 39] width 86 height 11
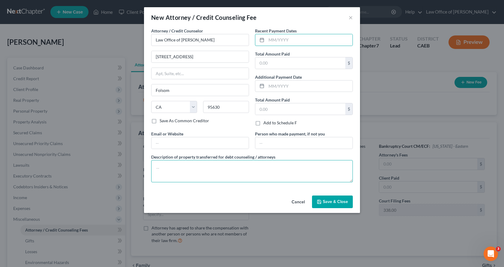
click at [174, 172] on textarea at bounding box center [252, 171] width 202 height 22
click at [214, 169] on textarea "$2,738.00, which includes the COurt filing fee of $338.00" at bounding box center [252, 171] width 202 height 22
click at [265, 170] on textarea "$2,738.00, which includes the Court filing fee of $338.00" at bounding box center [252, 171] width 202 height 22
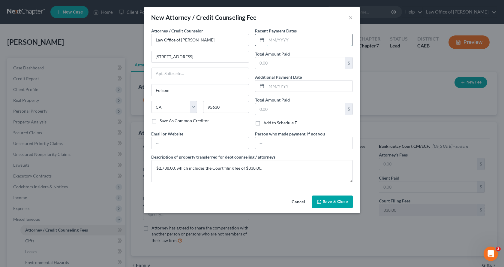
click at [276, 40] on input "text" at bounding box center [310, 39] width 86 height 11
click at [272, 61] on input "text" at bounding box center [300, 62] width 90 height 11
click at [276, 88] on input "text" at bounding box center [310, 85] width 86 height 11
click at [276, 108] on input "text" at bounding box center [300, 108] width 90 height 11
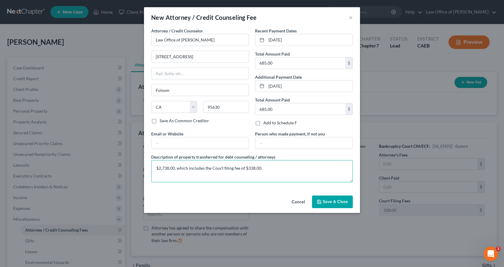
click at [269, 167] on textarea "$2,738.00, which includes the Court filing fee of $338.00." at bounding box center [252, 171] width 202 height 22
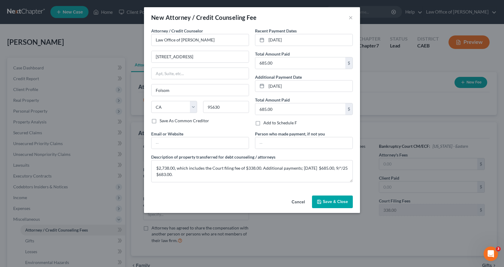
click at [337, 200] on span "Save & Close" at bounding box center [335, 201] width 25 height 5
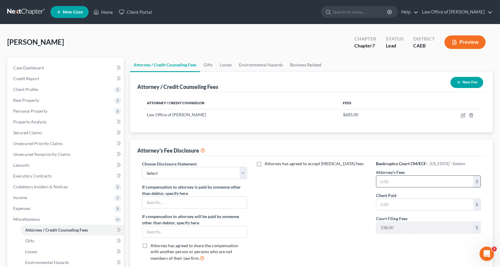
click at [402, 183] on input "text" at bounding box center [424, 181] width 97 height 11
click at [192, 171] on select "Select Corp/LLC Attorney Fee Blurb Individuals Attorney Fee Blurb" at bounding box center [194, 173] width 105 height 12
click at [142, 167] on select "Select Corp/LLC Attorney Fee Blurb Individuals Attorney Fee Blurb" at bounding box center [194, 173] width 105 height 12
click at [462, 86] on button "New Fee" at bounding box center [466, 82] width 33 height 11
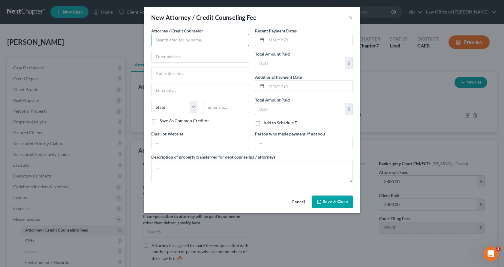
click at [182, 43] on input "text" at bounding box center [200, 40] width 98 height 12
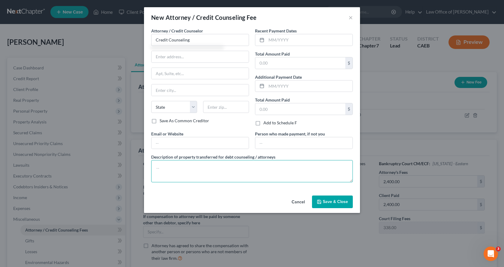
click at [177, 169] on textarea at bounding box center [252, 171] width 202 height 22
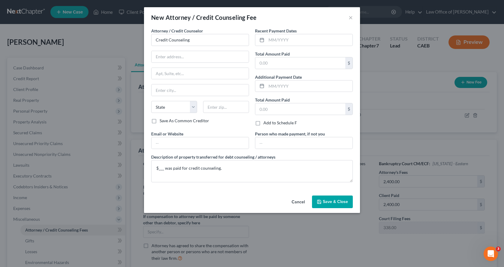
click at [319, 204] on icon "button" at bounding box center [320, 202] width 4 height 4
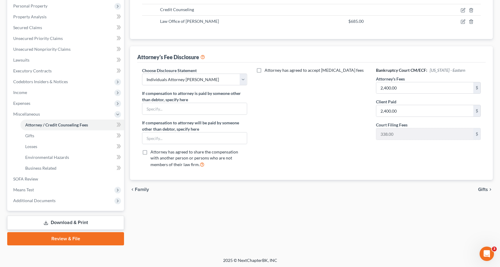
scroll to position [106, 0]
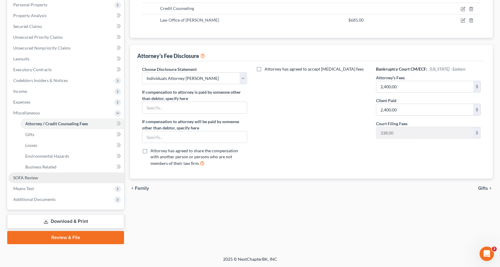
click at [16, 178] on span "SOFA Review" at bounding box center [25, 177] width 25 height 5
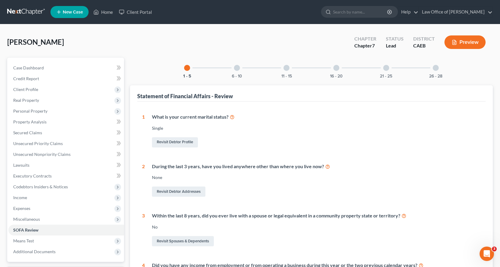
scroll to position [90, 0]
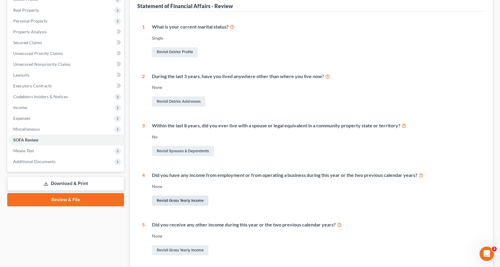
click at [169, 201] on link "Revisit Gross Yearly Income" at bounding box center [180, 200] width 56 height 10
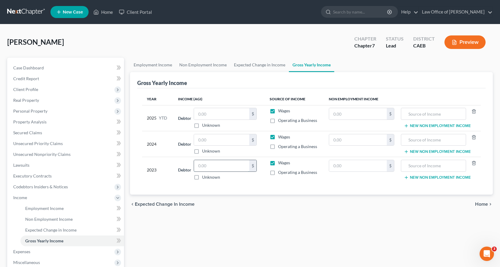
click at [203, 166] on input "text" at bounding box center [221, 165] width 55 height 11
click at [217, 140] on input "text" at bounding box center [221, 139] width 55 height 11
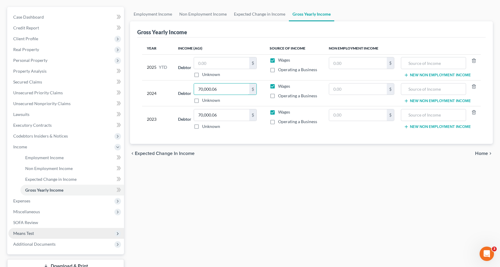
scroll to position [90, 0]
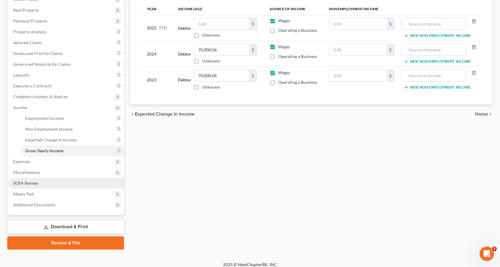
click at [23, 180] on span "SOFA Review" at bounding box center [25, 182] width 25 height 5
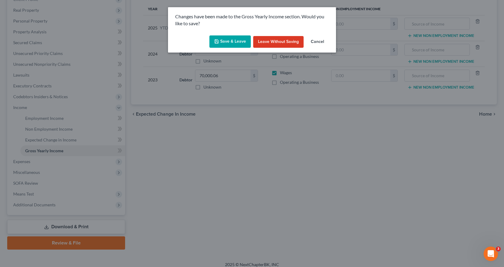
click at [237, 43] on button "Save & Leave" at bounding box center [230, 41] width 41 height 13
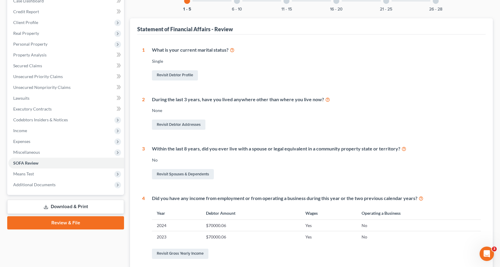
scroll to position [30, 0]
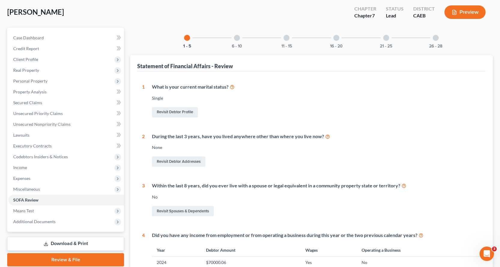
click at [234, 38] on div at bounding box center [237, 38] width 6 height 6
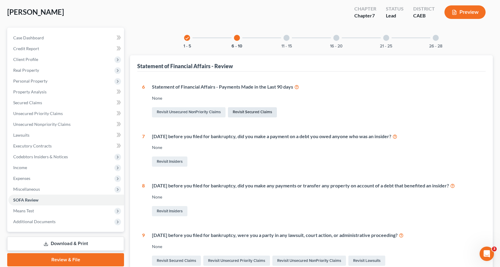
click at [276, 113] on link "Revisit Secured Claims" at bounding box center [252, 112] width 49 height 10
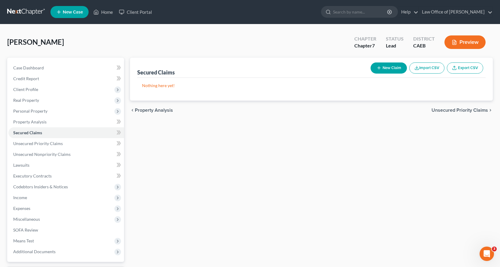
scroll to position [52, 0]
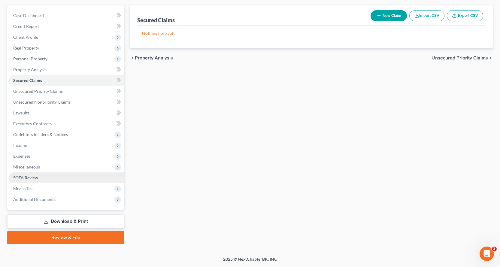
click at [26, 180] on link "SOFA Review" at bounding box center [66, 177] width 116 height 11
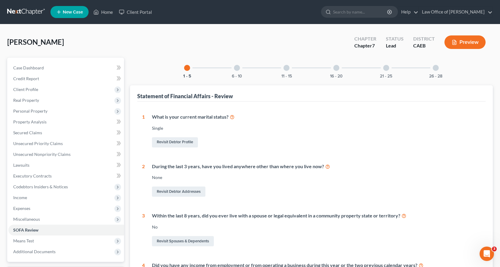
click at [239, 69] on div at bounding box center [237, 68] width 6 height 6
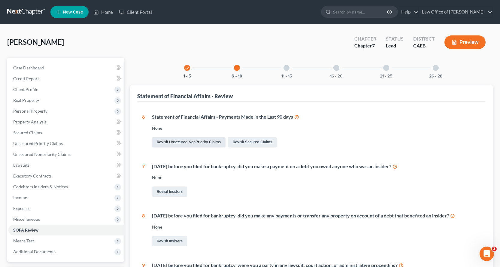
click at [196, 142] on link "Revisit Unsecured NonPriority Claims" at bounding box center [189, 142] width 74 height 10
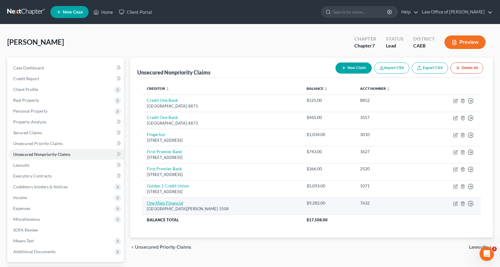
click at [167, 202] on link "One Main Financial" at bounding box center [165, 202] width 36 height 5
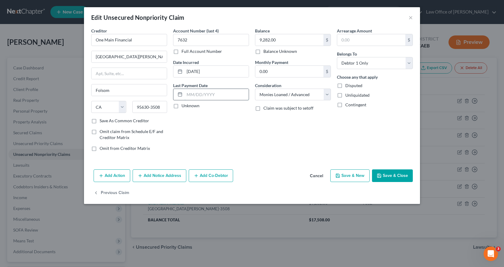
click at [198, 94] on input "text" at bounding box center [217, 94] width 64 height 11
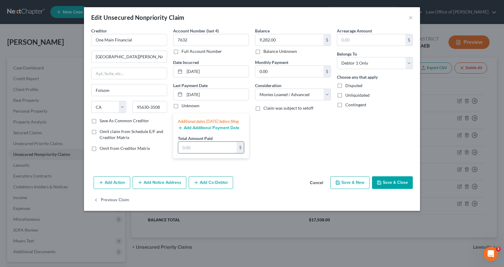
click at [193, 150] on input "text" at bounding box center [207, 147] width 59 height 11
click at [198, 130] on button "Add Additional Payment Date" at bounding box center [209, 127] width 62 height 5
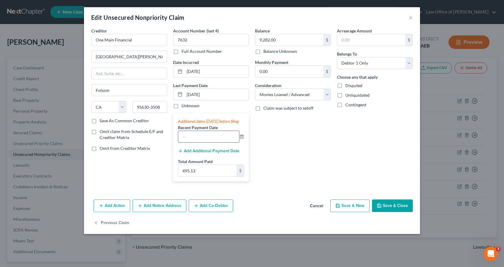
click at [195, 142] on input "text" at bounding box center [208, 136] width 61 height 11
click at [242, 139] on icon "button" at bounding box center [242, 136] width 5 height 5
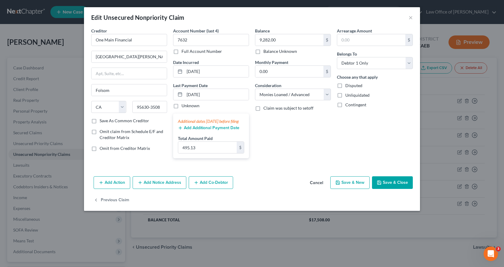
click at [390, 187] on button "Save & Close" at bounding box center [392, 182] width 41 height 13
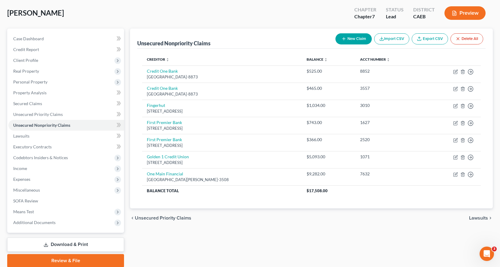
scroll to position [52, 0]
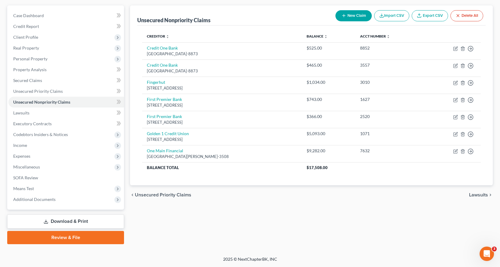
click at [42, 218] on link "Download & Print" at bounding box center [65, 221] width 117 height 14
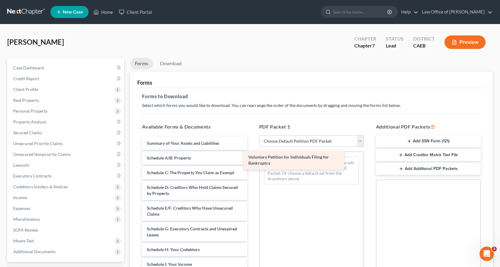
drag, startPoint x: 188, startPoint y: 144, endPoint x: 261, endPoint y: 159, distance: 74.6
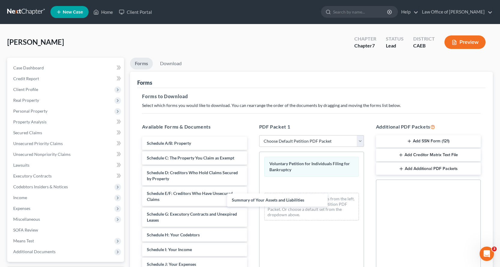
drag, startPoint x: 212, startPoint y: 143, endPoint x: 283, endPoint y: 186, distance: 83.0
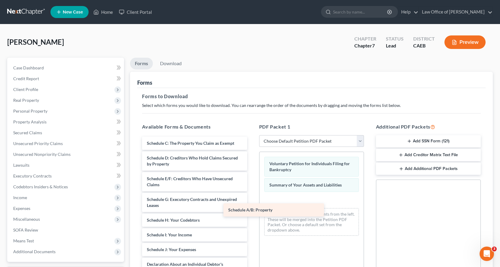
drag, startPoint x: 225, startPoint y: 147, endPoint x: 298, endPoint y: 209, distance: 96.1
click at [252, 213] on div "Schedule A/B: Property Schedule A/B: Property Schedule C: The Property You Clai…" at bounding box center [194, 270] width 114 height 267
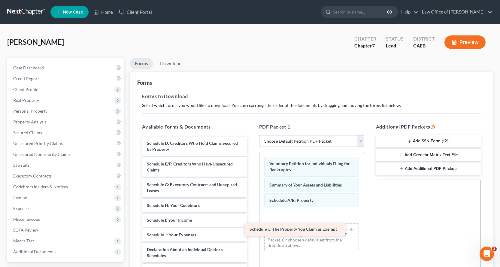
drag, startPoint x: 220, startPoint y: 142, endPoint x: 328, endPoint y: 223, distance: 134.8
click at [252, 225] on div "Schedule C: The Property You Claim as Exempt Schedule C: The Property You Claim…" at bounding box center [194, 263] width 114 height 252
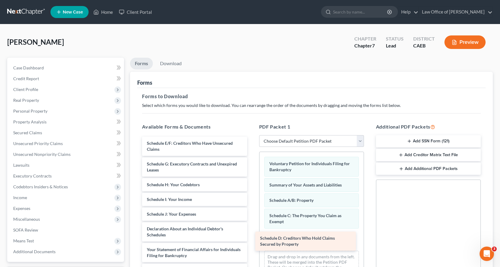
drag, startPoint x: 200, startPoint y: 147, endPoint x: 305, endPoint y: 238, distance: 139.2
click at [252, 241] on div "Schedule D: Creditors Who Hold Claims Secured by Property Schedule D: Creditors…" at bounding box center [194, 253] width 114 height 232
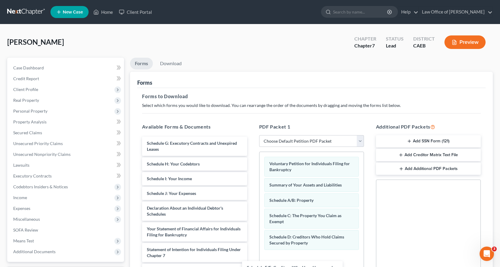
drag, startPoint x: 214, startPoint y: 151, endPoint x: 316, endPoint y: 273, distance: 159.4
click at [316, 267] on html "Home New Case Client Portal Law Office of [PERSON_NAME] [EMAIL_ADDRESS][DOMAIN_…" at bounding box center [250, 185] width 500 height 371
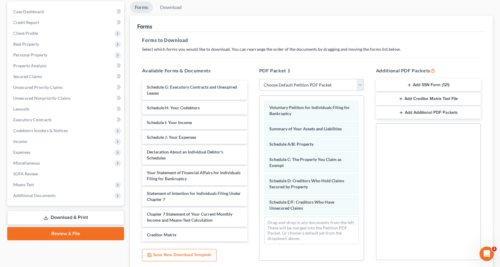
scroll to position [104, 0]
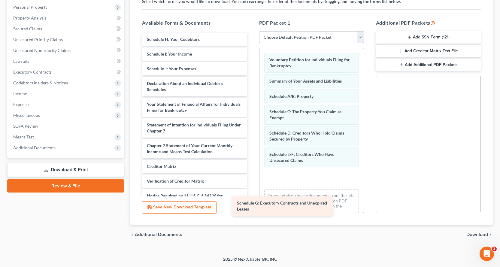
drag, startPoint x: 203, startPoint y: 39, endPoint x: 303, endPoint y: 190, distance: 180.6
click at [252, 192] on div "Schedule G: Executory Contracts and Unexpired Leases Schedule G: Executory Cont…" at bounding box center [194, 128] width 114 height 190
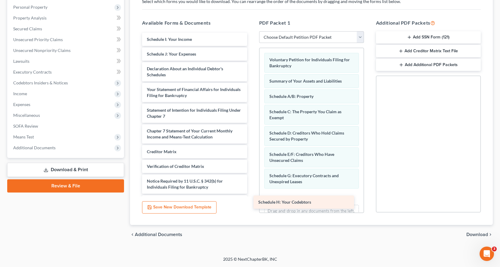
drag, startPoint x: 190, startPoint y: 38, endPoint x: 303, endPoint y: 192, distance: 191.7
click at [252, 193] on div "Schedule H: Your Codebtors Schedule H: Your Codebtors Schedule I: Your Income S…" at bounding box center [194, 121] width 114 height 176
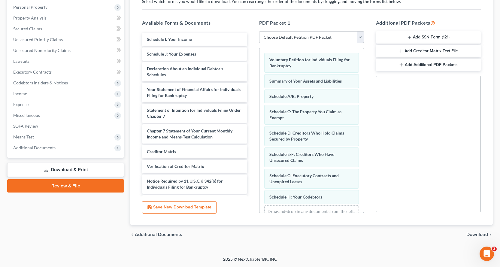
scroll to position [25, 0]
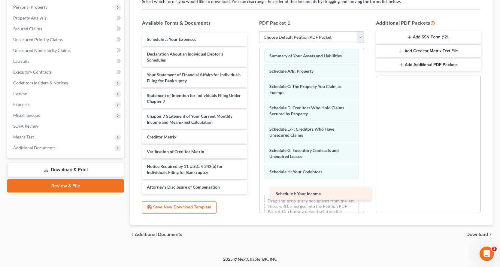
drag, startPoint x: 174, startPoint y: 40, endPoint x: 303, endPoint y: 192, distance: 200.0
click at [252, 193] on div "Schedule I: Your Income Schedule I: Your Income Schedule J: Your Expenses Decla…" at bounding box center [194, 113] width 114 height 161
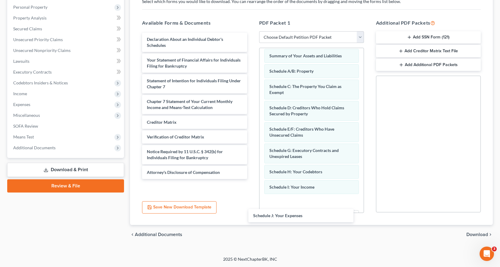
drag, startPoint x: 232, startPoint y: 34, endPoint x: 337, endPoint y: 203, distance: 198.5
click at [252, 179] on div "Schedule J: Your Expenses Schedule J: Your Expenses Declaration About an Indivi…" at bounding box center [194, 106] width 114 height 146
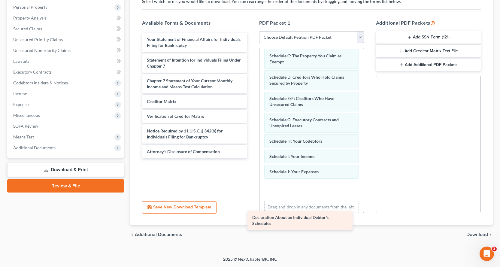
drag, startPoint x: 189, startPoint y: 44, endPoint x: 311, endPoint y: 200, distance: 197.3
click at [252, 158] on div "Declaration About an Individual Debtor's Schedules Declaration About an Individ…" at bounding box center [194, 95] width 114 height 125
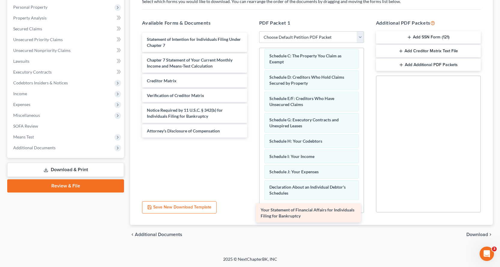
drag, startPoint x: 202, startPoint y: 42, endPoint x: 317, endPoint y: 211, distance: 204.9
click at [252, 137] on div "Your Statement of Financial Affairs for Individuals Filing for Bankruptcy Your …" at bounding box center [194, 85] width 114 height 105
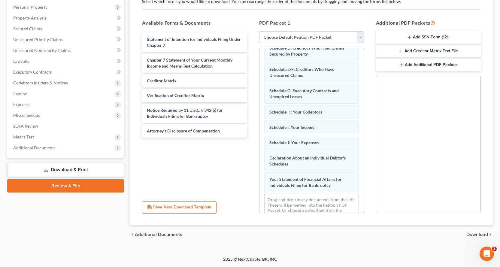
scroll to position [98, 0]
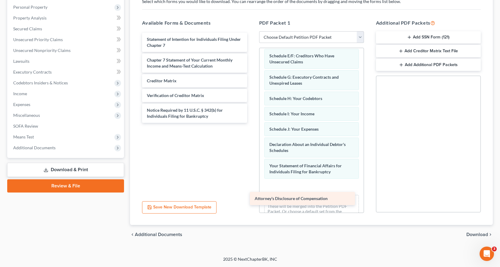
drag, startPoint x: 190, startPoint y: 130, endPoint x: 298, endPoint y: 192, distance: 124.8
click at [252, 123] on div "Attorney's Disclosure of Compensation Statement of Intention for Individuals Fi…" at bounding box center [194, 78] width 114 height 90
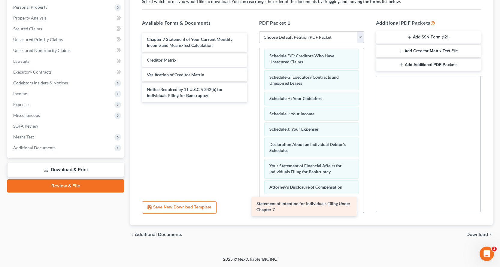
drag, startPoint x: 213, startPoint y: 42, endPoint x: 331, endPoint y: 202, distance: 198.9
click at [252, 102] on div "Statement of Intention for Individuals Filing Under Chapter 7 Statement of Inte…" at bounding box center [194, 67] width 114 height 69
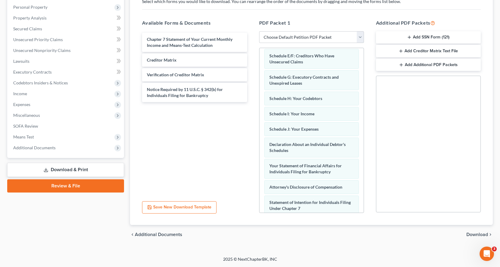
scroll to position [135, 0]
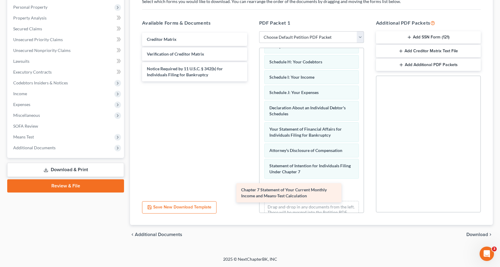
drag, startPoint x: 183, startPoint y: 44, endPoint x: 285, endPoint y: 194, distance: 181.4
click at [252, 81] on div "Chapter 7 Statement of Your Current Monthly Income and Means-Test Calculation C…" at bounding box center [194, 57] width 114 height 49
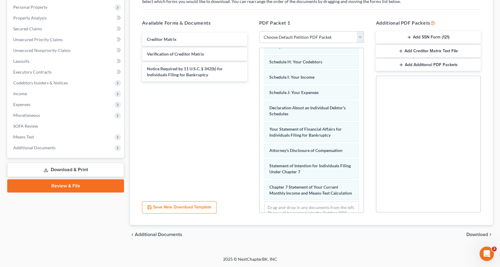
click at [404, 38] on button "Add SSN Form (121)" at bounding box center [428, 37] width 105 height 13
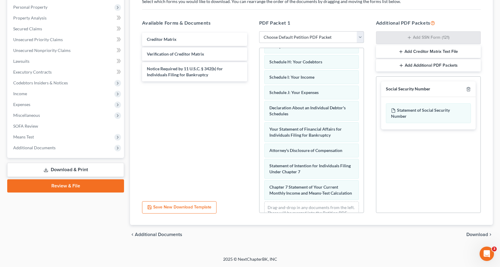
click at [484, 232] on span "Download" at bounding box center [477, 234] width 22 height 5
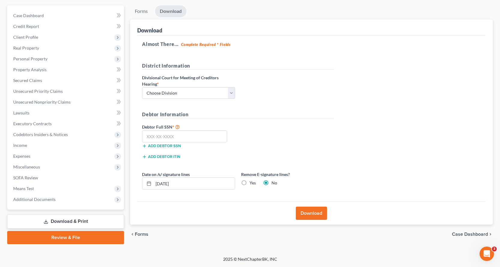
scroll to position [52, 0]
click at [187, 90] on select "Choose Division Fresno Modesto [GEOGRAPHIC_DATA]" at bounding box center [188, 93] width 93 height 12
click at [142, 87] on select "Choose Division Fresno Modesto [GEOGRAPHIC_DATA]" at bounding box center [188, 93] width 93 height 12
click at [171, 134] on input "text" at bounding box center [184, 136] width 85 height 12
click at [321, 215] on button "Download" at bounding box center [311, 213] width 31 height 13
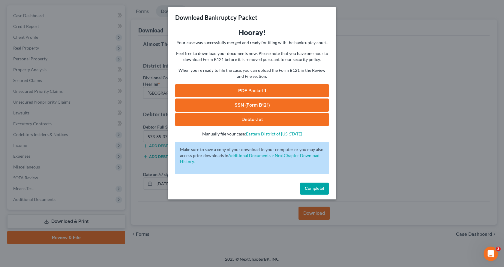
click at [293, 88] on link "PDF Packet 1" at bounding box center [252, 90] width 154 height 13
click at [297, 104] on link "SSN (Form B121)" at bounding box center [252, 104] width 154 height 13
click at [320, 194] on button "Complete!" at bounding box center [314, 189] width 29 height 12
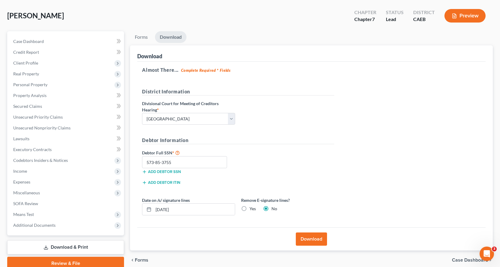
scroll to position [0, 0]
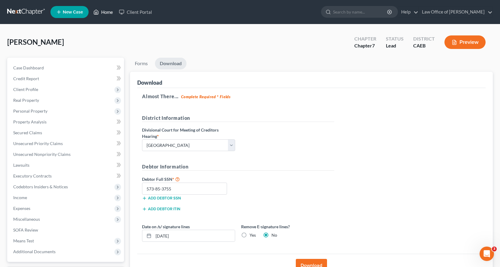
click at [103, 9] on link "Home" at bounding box center [103, 12] width 26 height 11
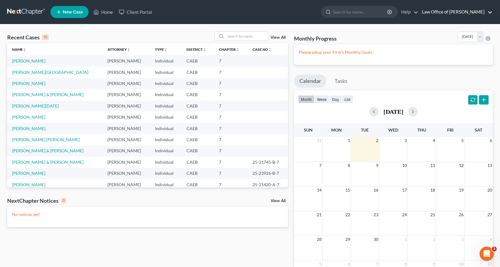
click at [492, 11] on link "Law Office of [PERSON_NAME]" at bounding box center [456, 12] width 74 height 11
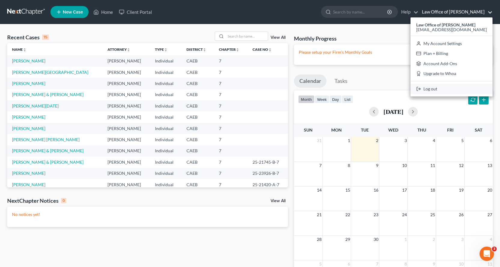
click at [440, 86] on link "Log out" at bounding box center [451, 89] width 82 height 10
